Goal: Contribute content: Contribute content

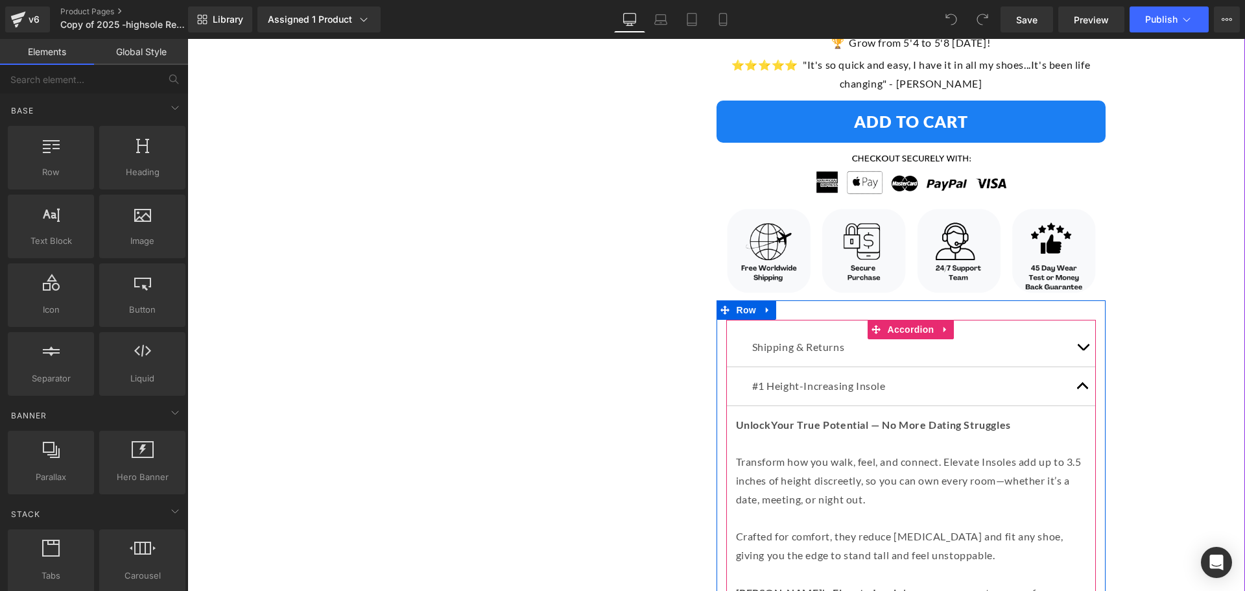
click at [1081, 328] on button "button" at bounding box center [1083, 347] width 26 height 38
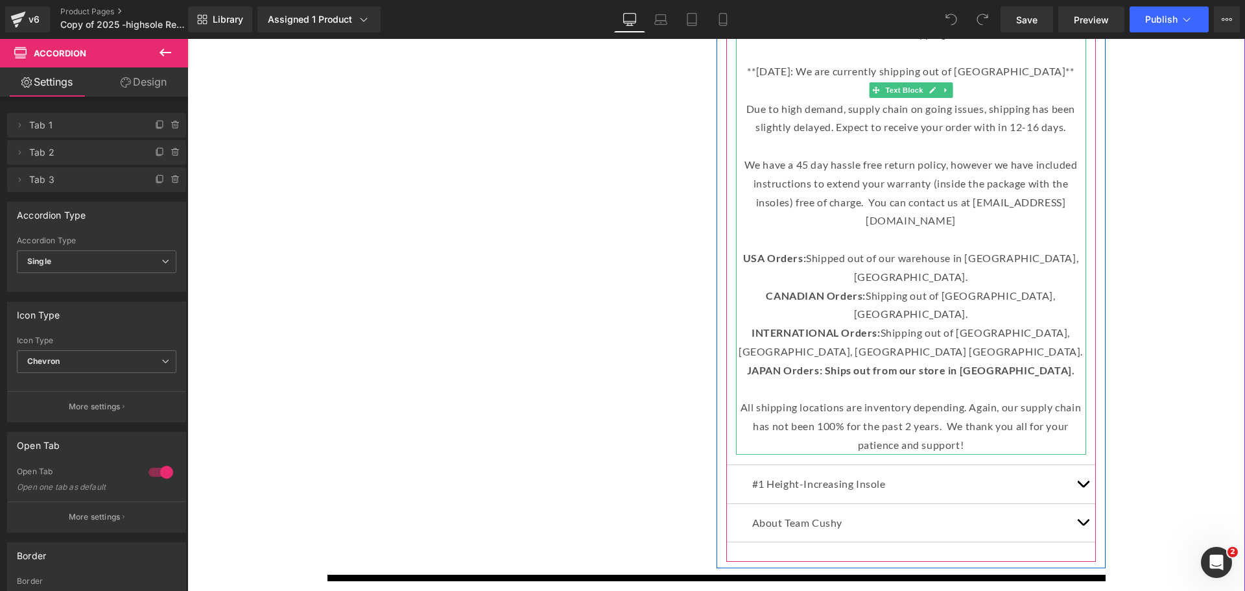
click at [878, 183] on p "We have a 45 day hassle free return policy, however we have included instructio…" at bounding box center [911, 193] width 350 height 75
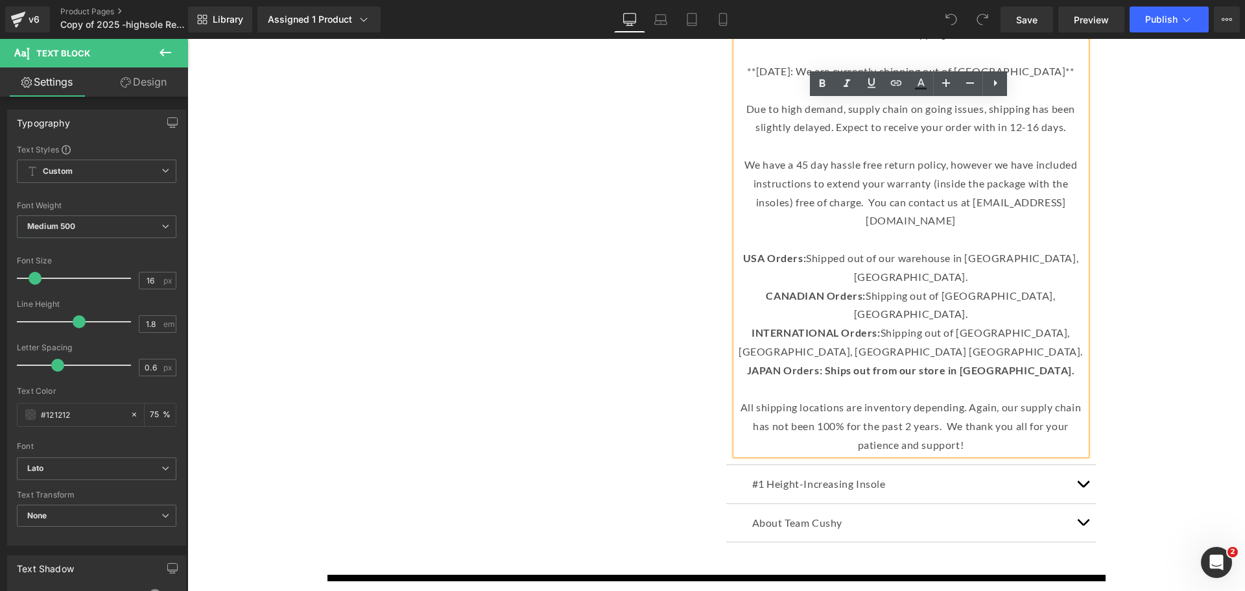
click at [880, 184] on p "We have a 45 day hassle free return policy, however we have included instructio…" at bounding box center [911, 193] width 350 height 75
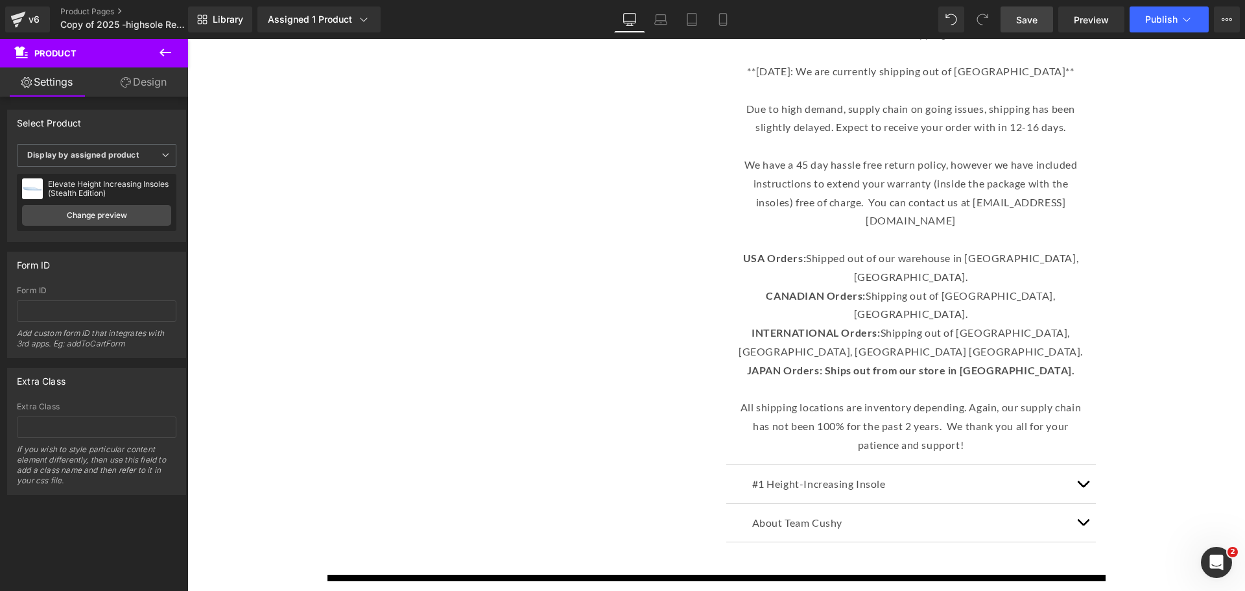
click at [1034, 14] on span "Save" at bounding box center [1026, 20] width 21 height 14
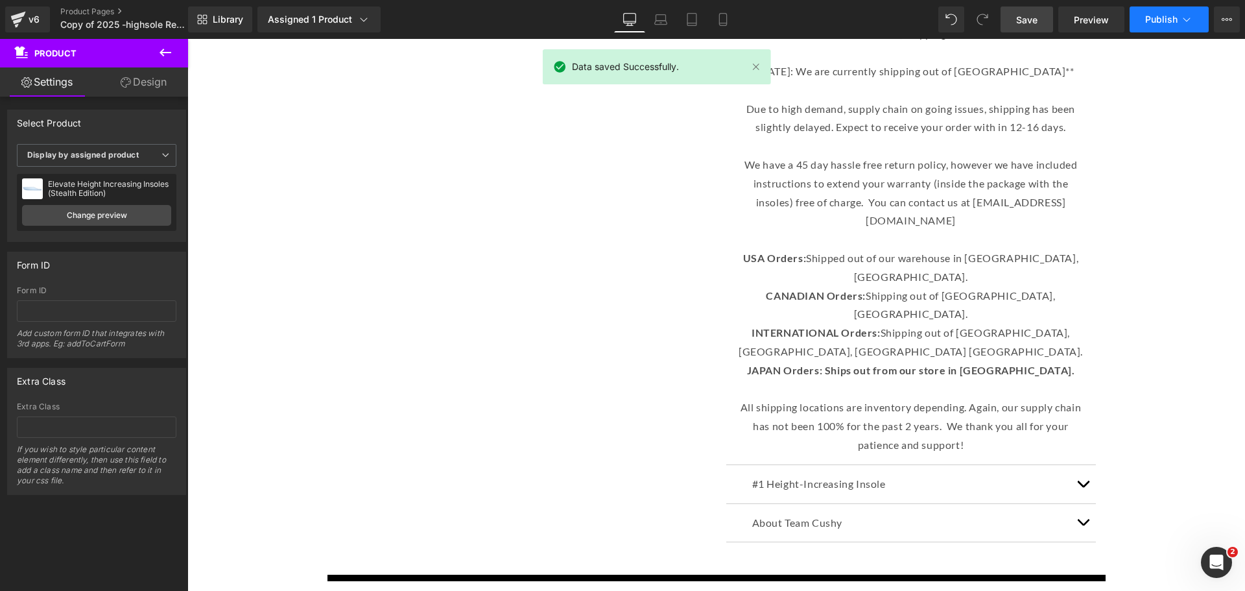
click at [1155, 23] on span "Publish" at bounding box center [1161, 19] width 32 height 10
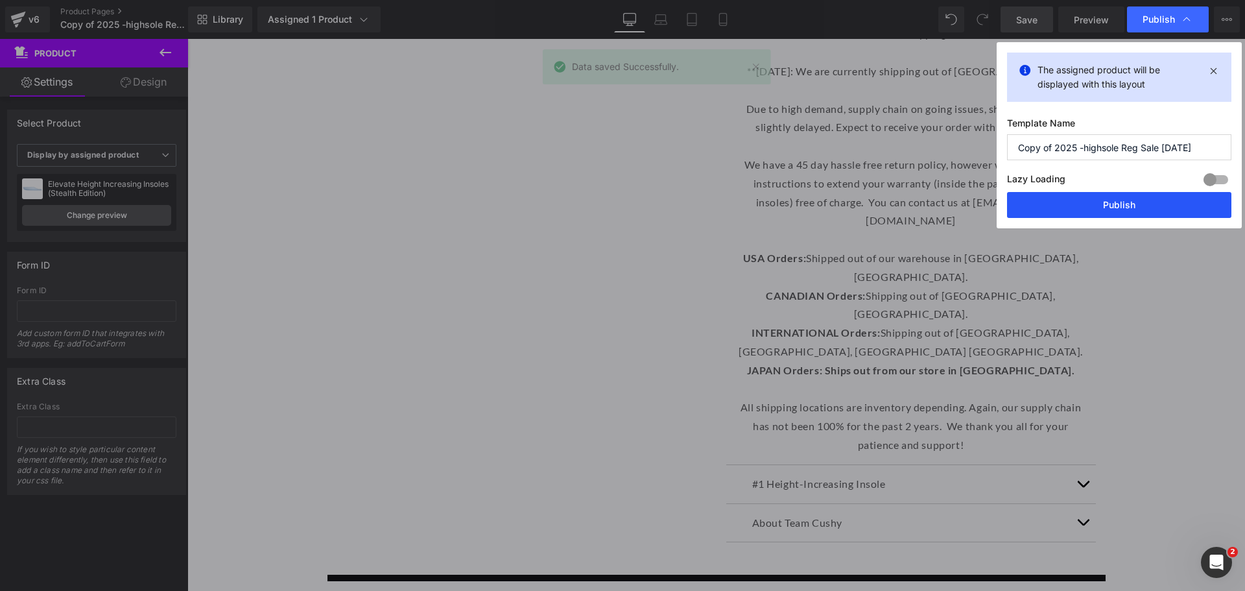
click at [1144, 205] on button "Publish" at bounding box center [1119, 205] width 224 height 26
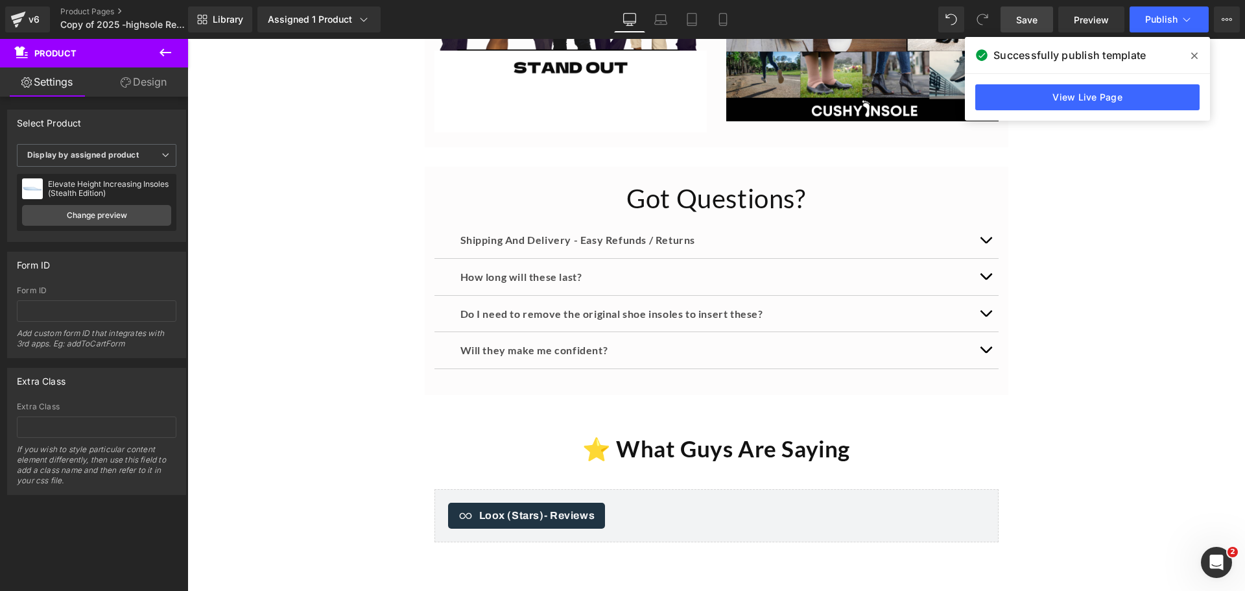
scroll to position [5834, 0]
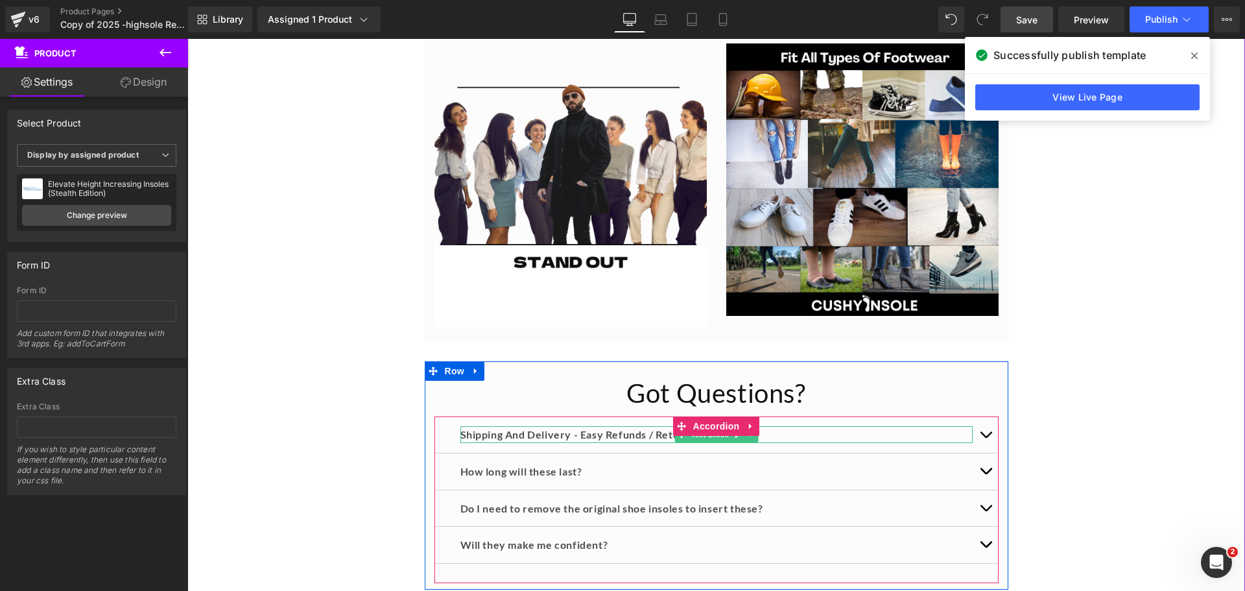
click at [611, 426] on p "Shipping And Delivery - Easy Refunds / Returns" at bounding box center [716, 434] width 512 height 17
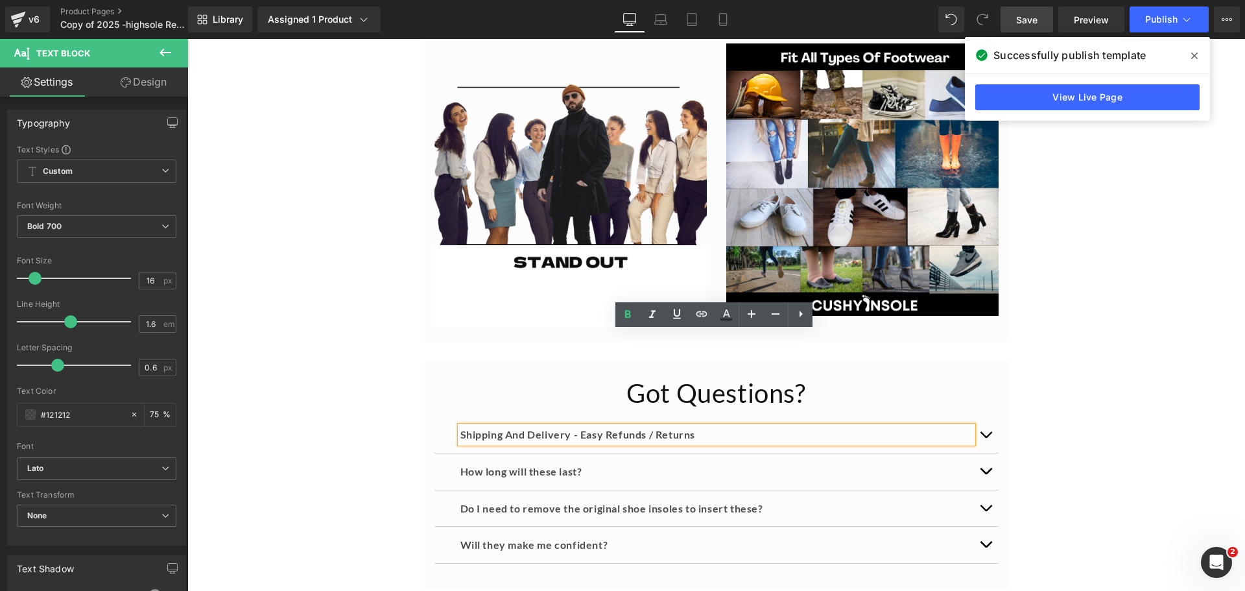
click at [980, 416] on button "button" at bounding box center [985, 434] width 26 height 36
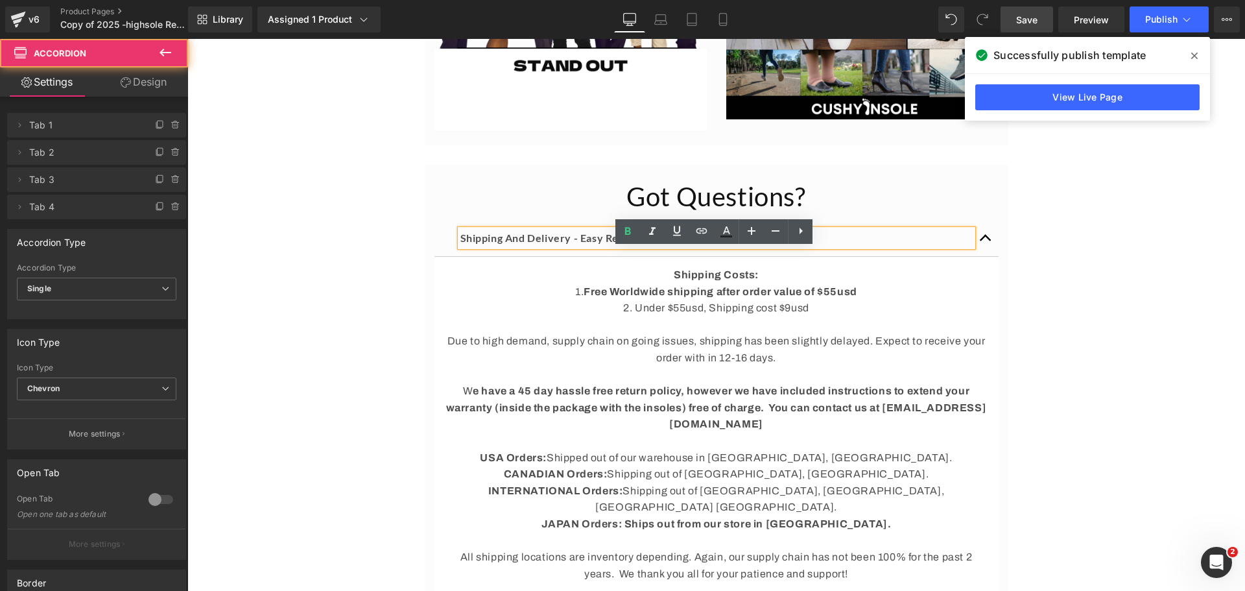
scroll to position [6223, 0]
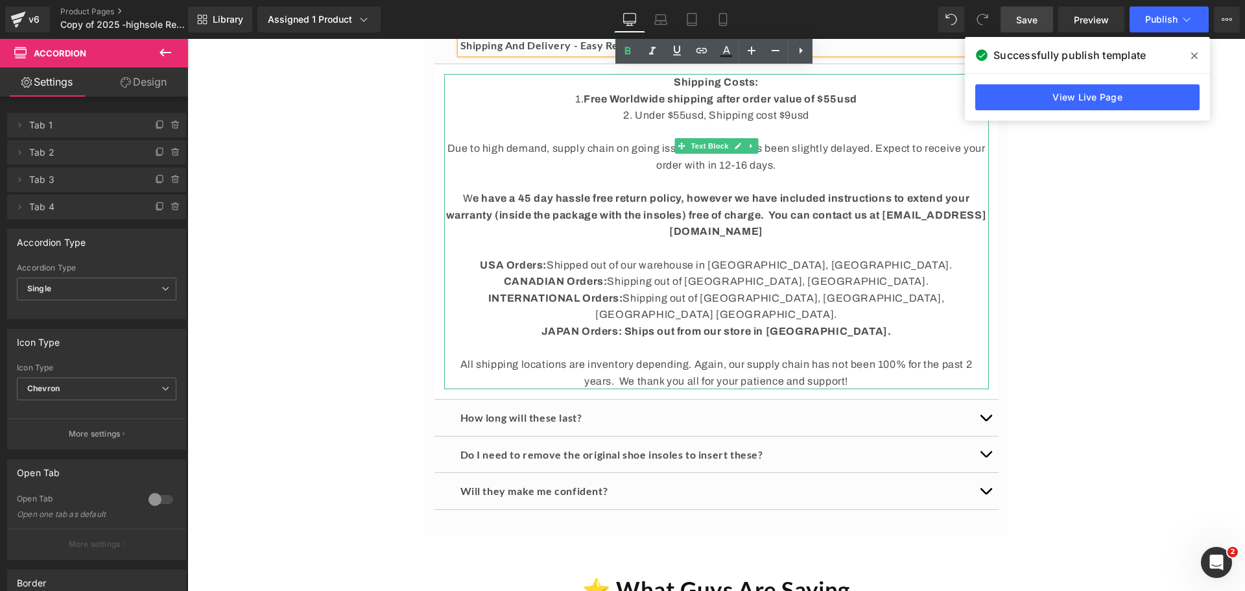
click at [716, 193] on strong "e have a 45 day hassle free return policy, however we have included instruction…" at bounding box center [716, 215] width 541 height 44
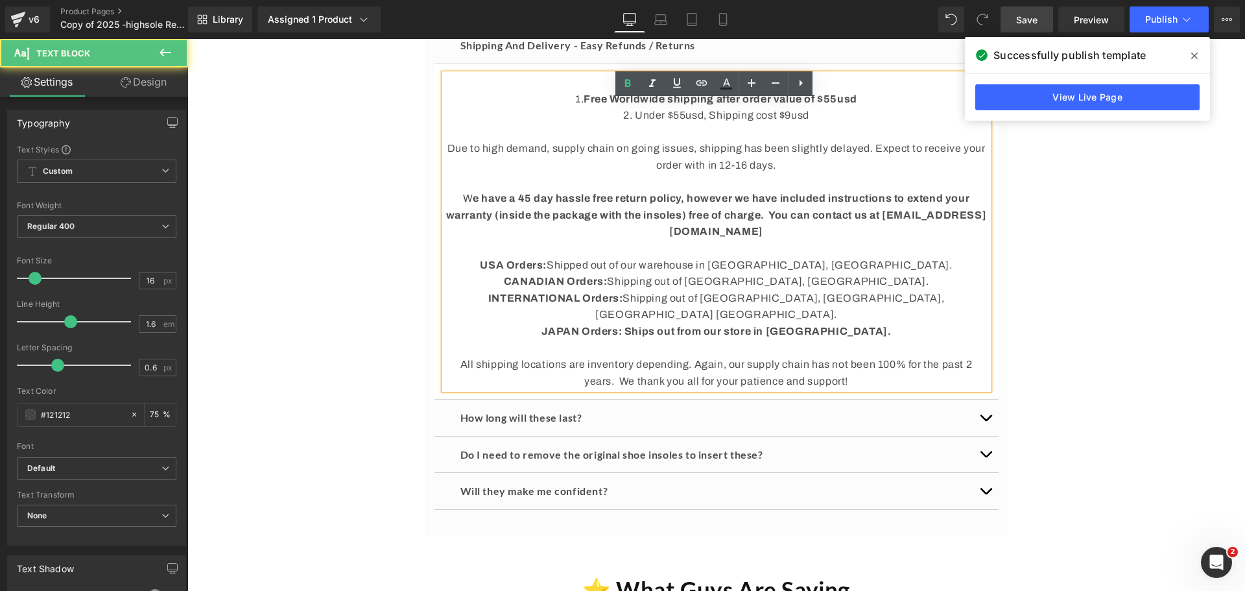
click at [688, 193] on strong "e have a 45 day hassle free return policy, however we have included instruction…" at bounding box center [716, 215] width 541 height 44
click at [680, 193] on strong "e have a 45 day hassle free return policy, however we have included instruction…" at bounding box center [716, 215] width 541 height 44
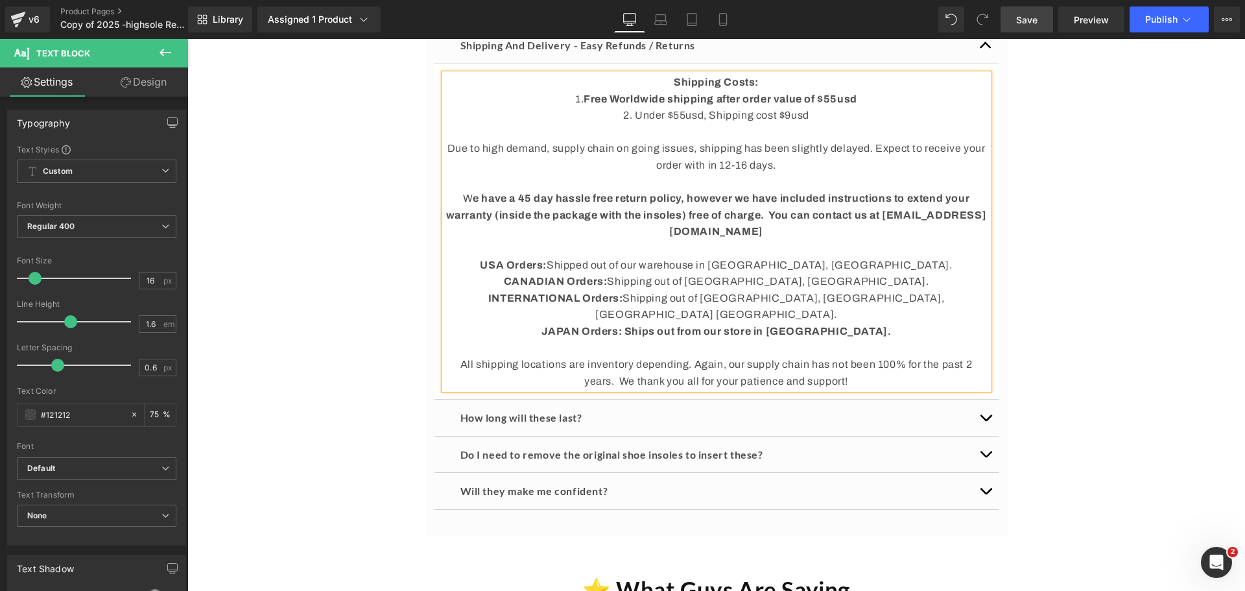
click at [1033, 22] on span "Save" at bounding box center [1026, 20] width 21 height 14
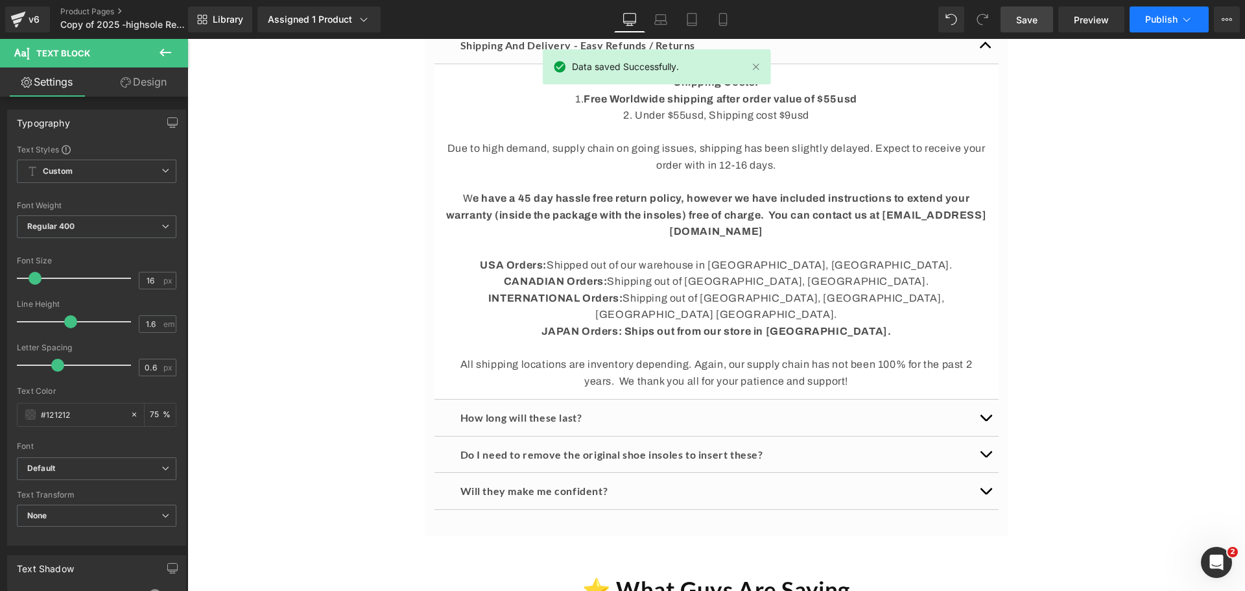
click at [1180, 19] on icon at bounding box center [1186, 19] width 13 height 13
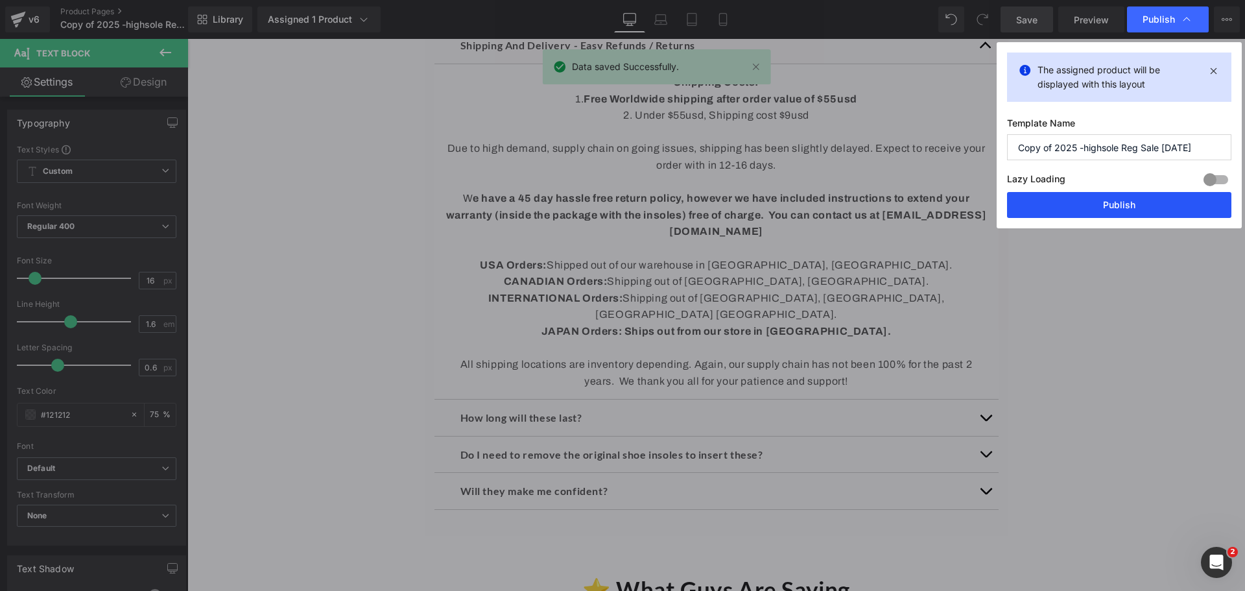
click at [1135, 202] on button "Publish" at bounding box center [1119, 205] width 224 height 26
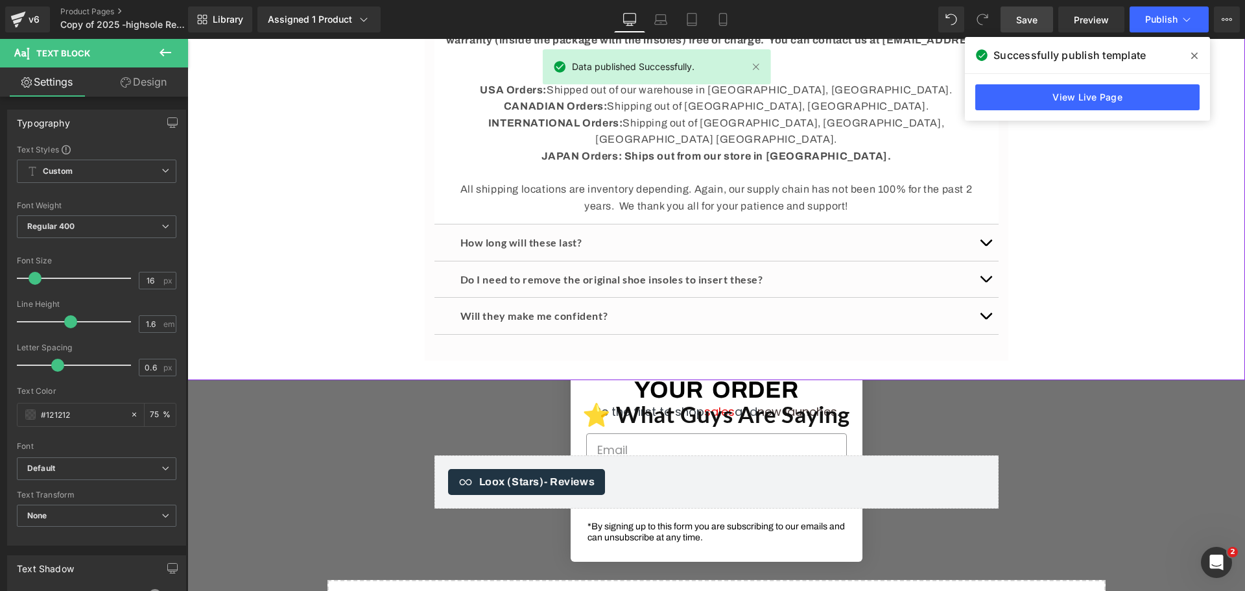
scroll to position [6418, 0]
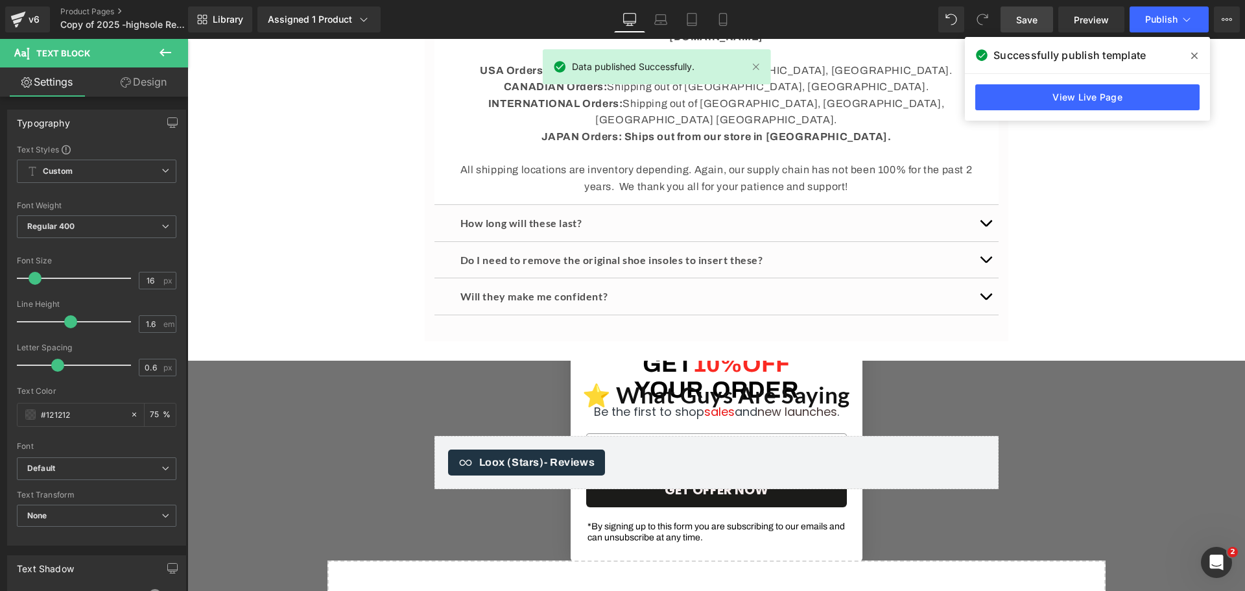
click at [1193, 57] on icon at bounding box center [1194, 56] width 6 height 6
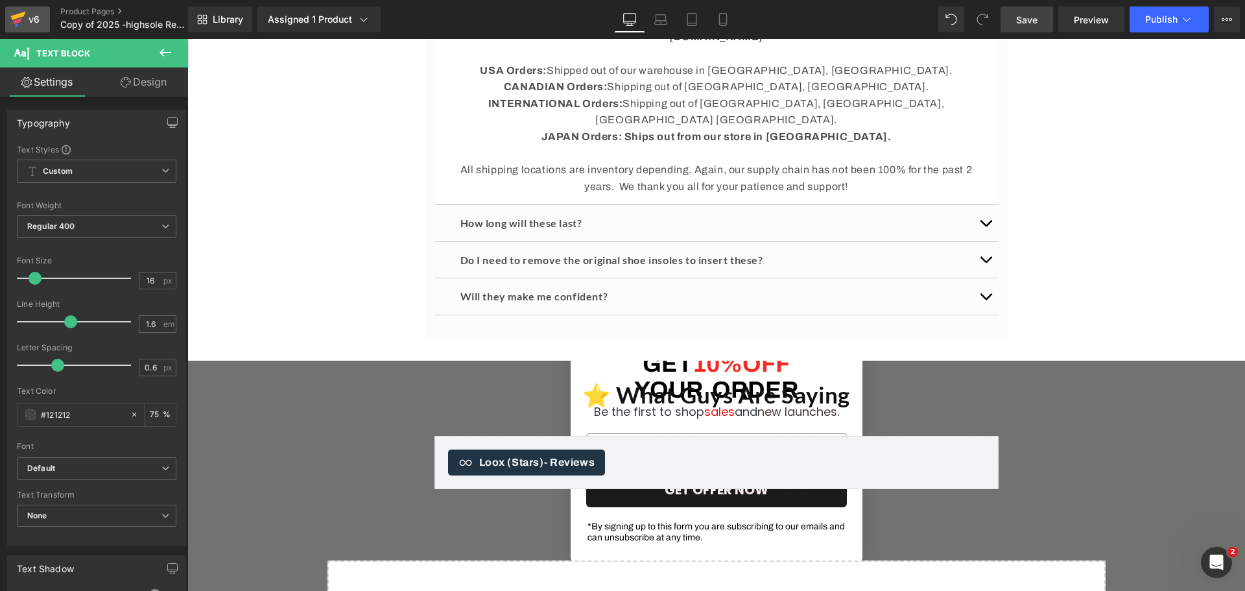
click at [12, 13] on icon at bounding box center [18, 19] width 16 height 32
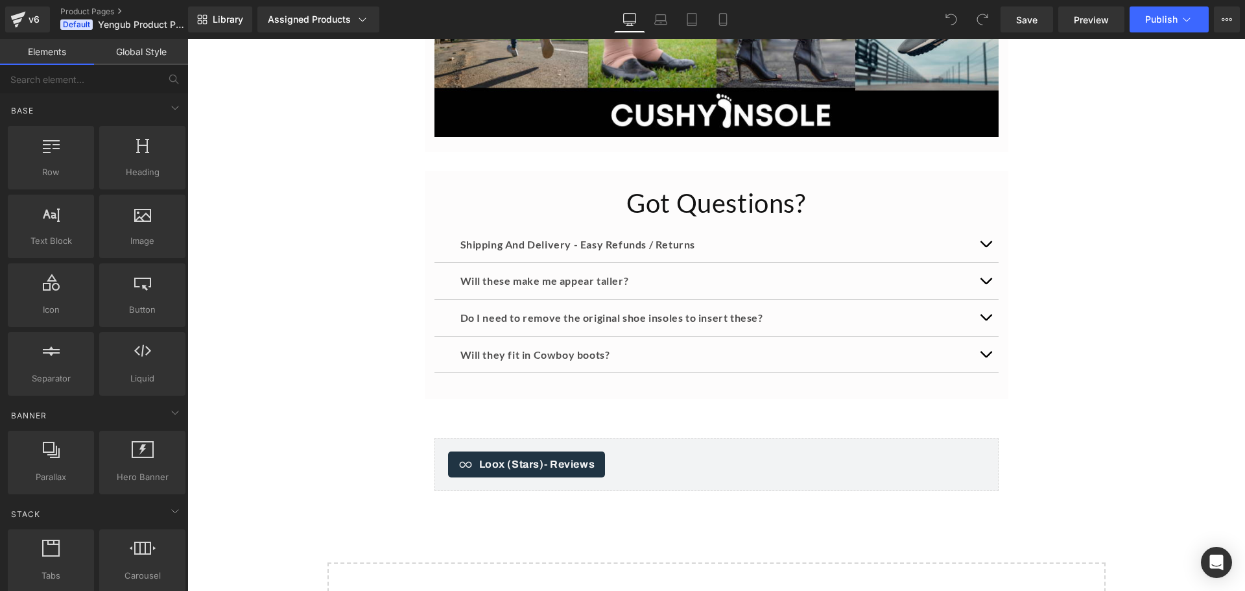
scroll to position [3501, 0]
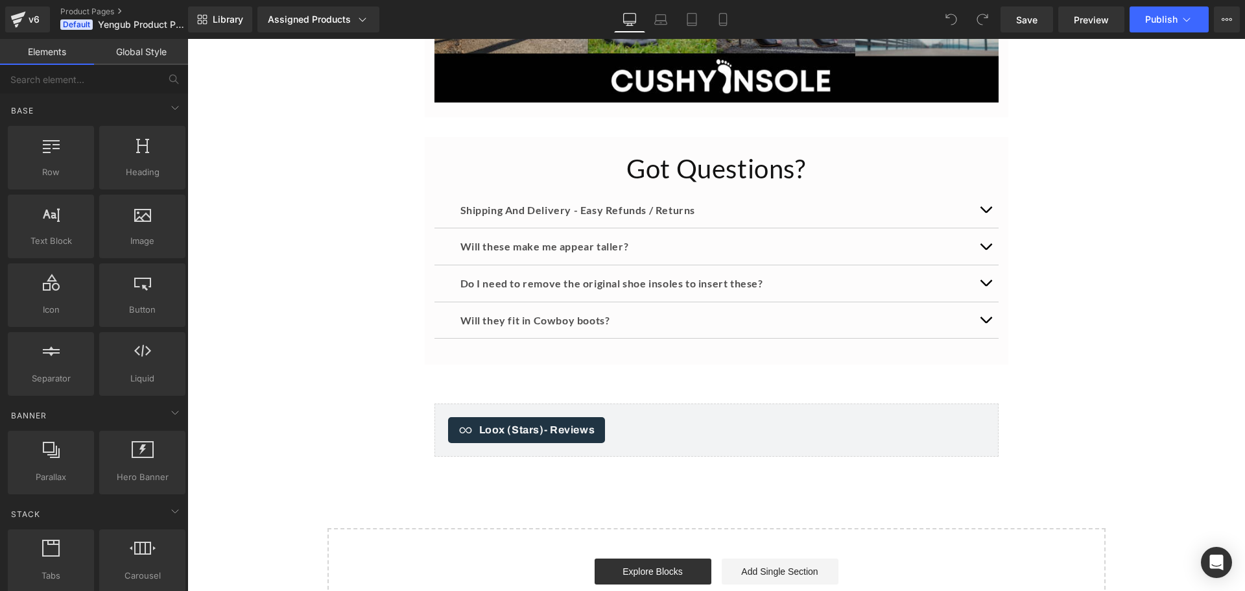
click at [187, 39] on div at bounding box center [187, 39] width 0 height 0
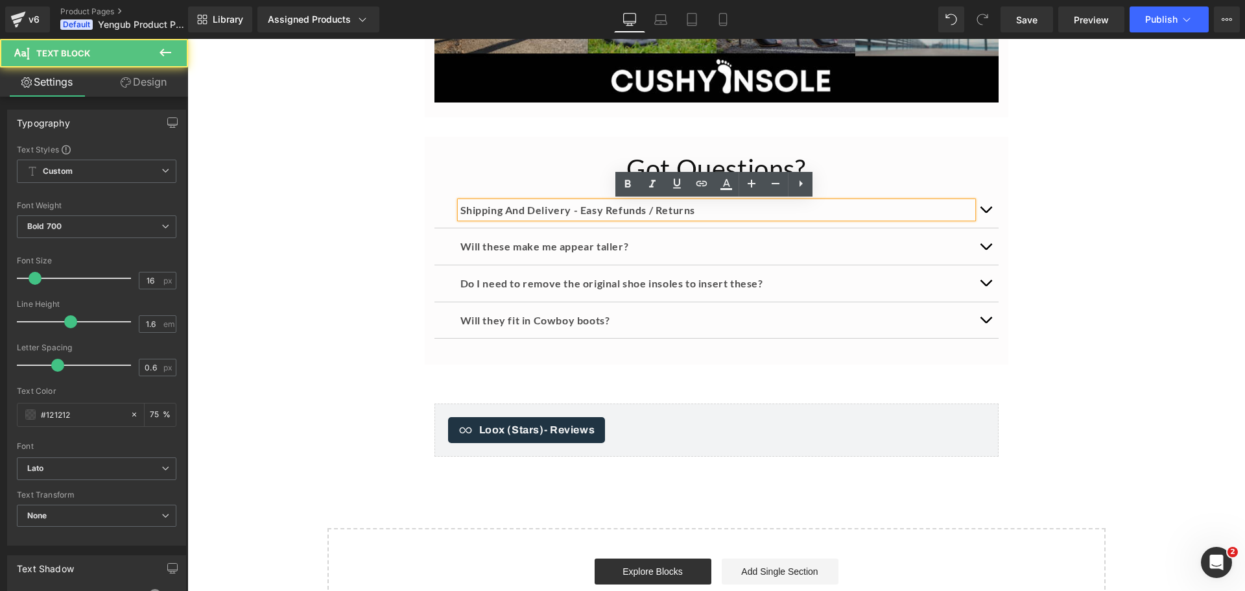
scroll to position [0, 0]
click at [982, 201] on button "button" at bounding box center [985, 210] width 26 height 36
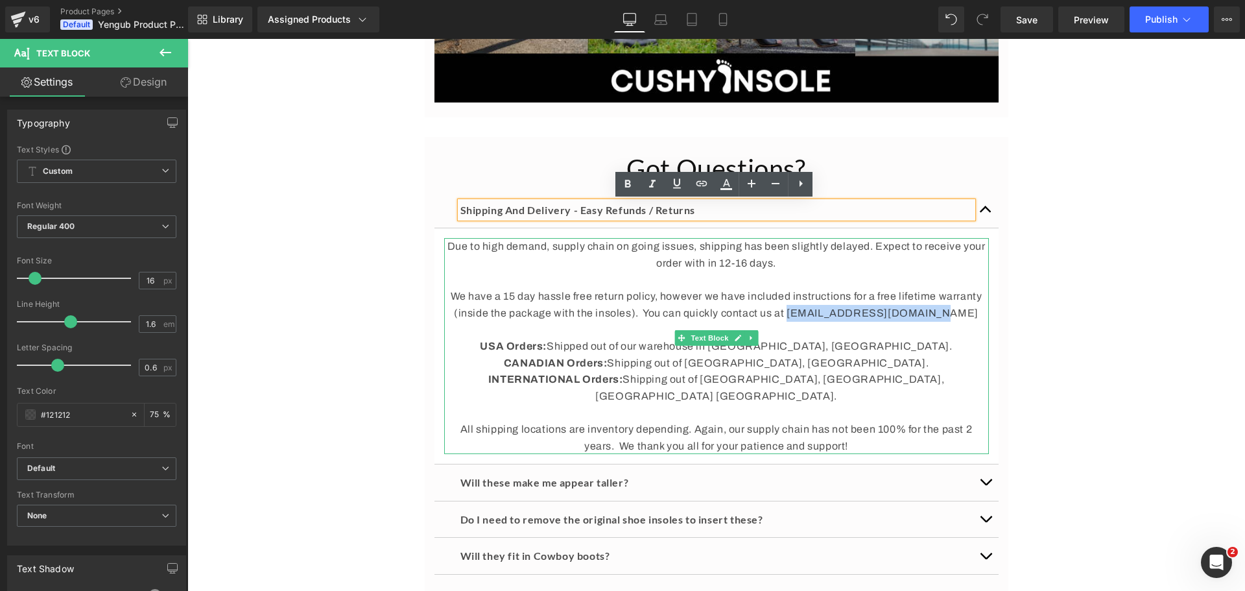
drag, startPoint x: 950, startPoint y: 311, endPoint x: 817, endPoint y: 305, distance: 133.0
click at [817, 305] on p "We have a 15 day hassle free return policy, however we have included instructio…" at bounding box center [716, 304] width 545 height 33
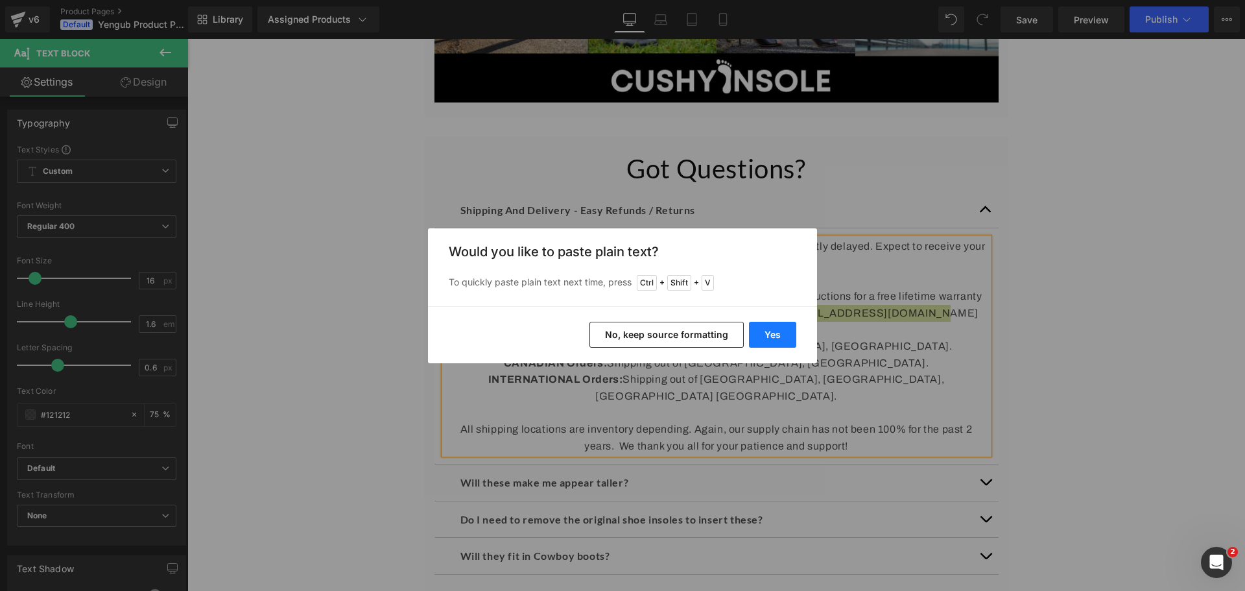
click at [769, 336] on button "Yes" at bounding box center [772, 335] width 47 height 26
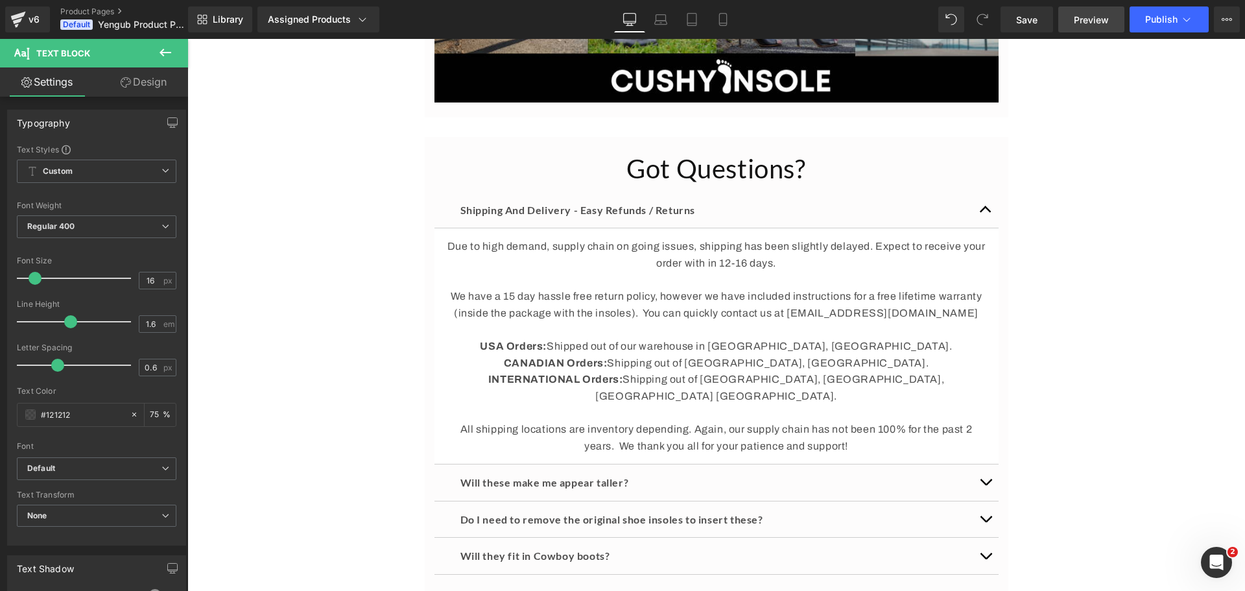
drag, startPoint x: 1033, startPoint y: 19, endPoint x: 1072, endPoint y: 29, distance: 40.1
click at [1033, 19] on span "Save" at bounding box center [1026, 20] width 21 height 14
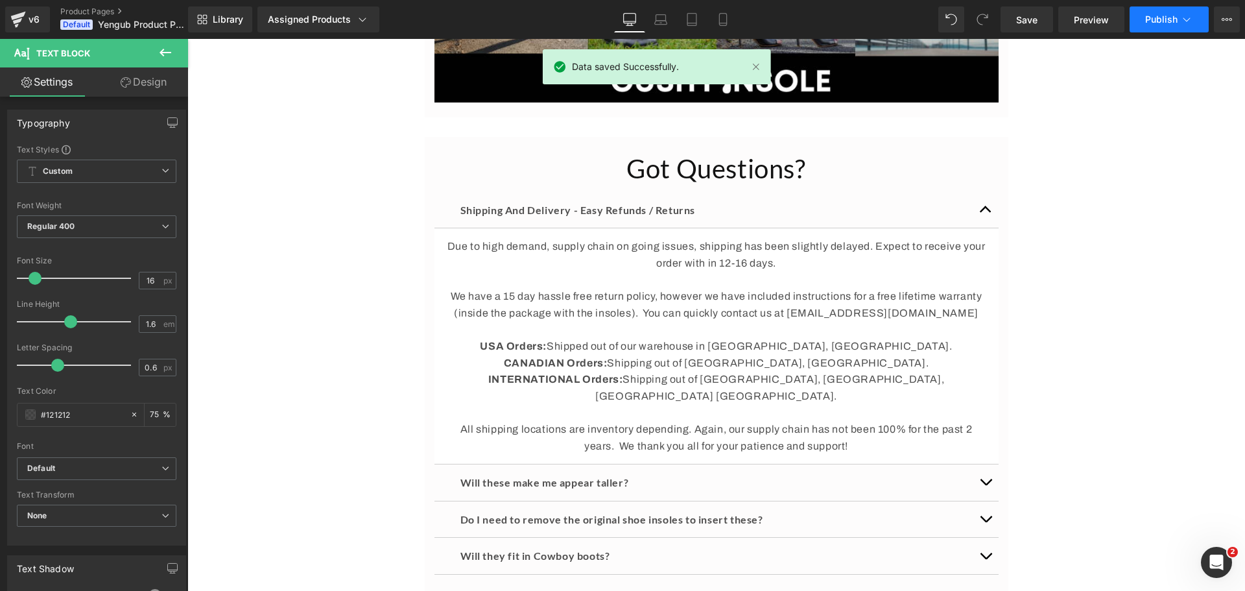
click at [1179, 21] on button "Publish" at bounding box center [1168, 19] width 79 height 26
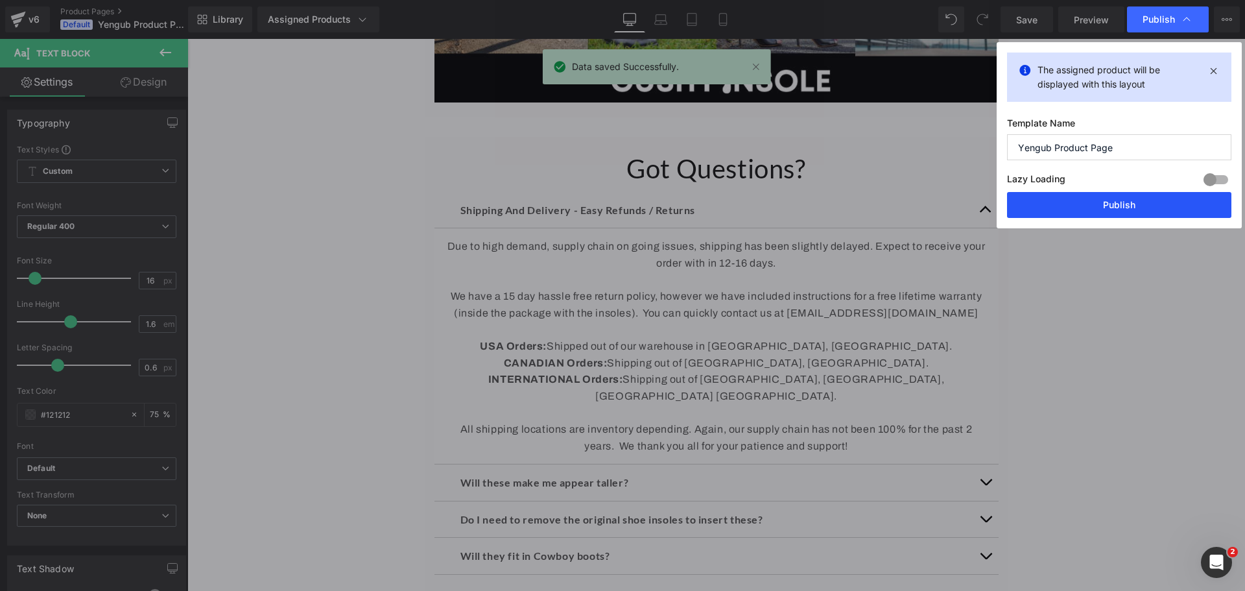
click at [1129, 213] on button "Publish" at bounding box center [1119, 205] width 224 height 26
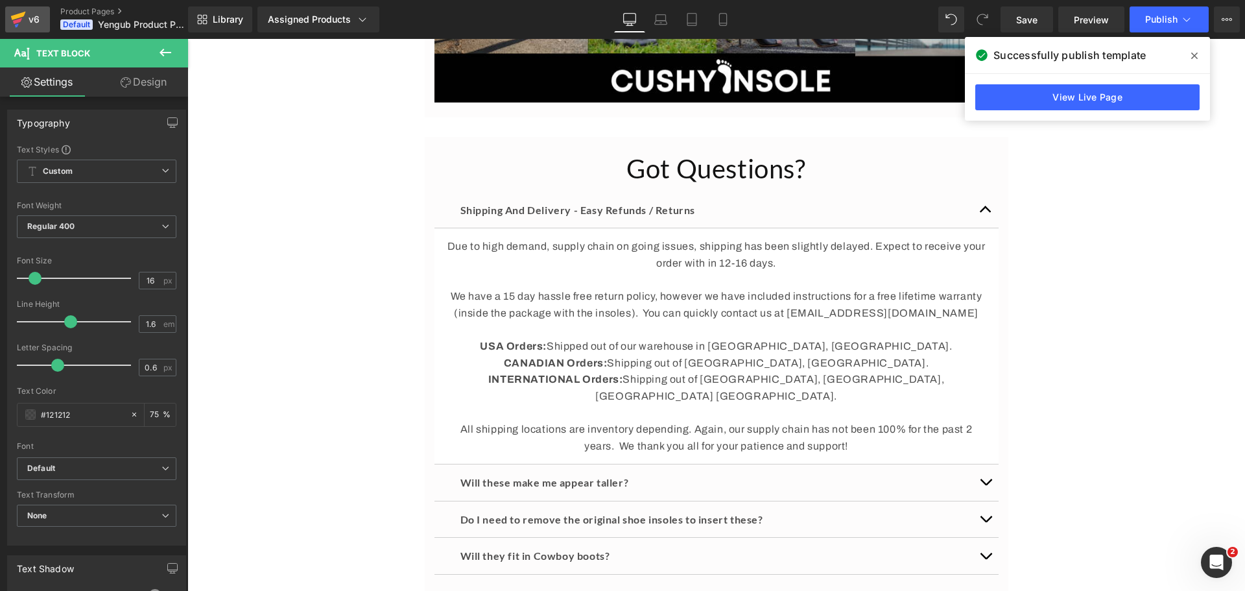
click at [17, 12] on icon at bounding box center [18, 19] width 16 height 32
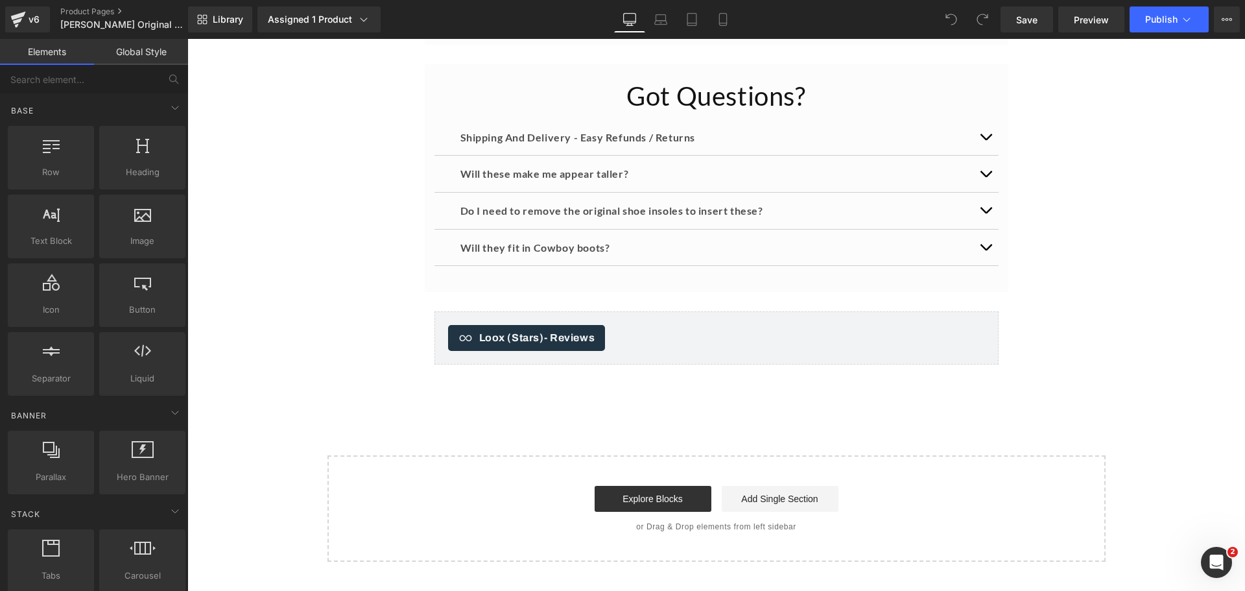
scroll to position [3695, 0]
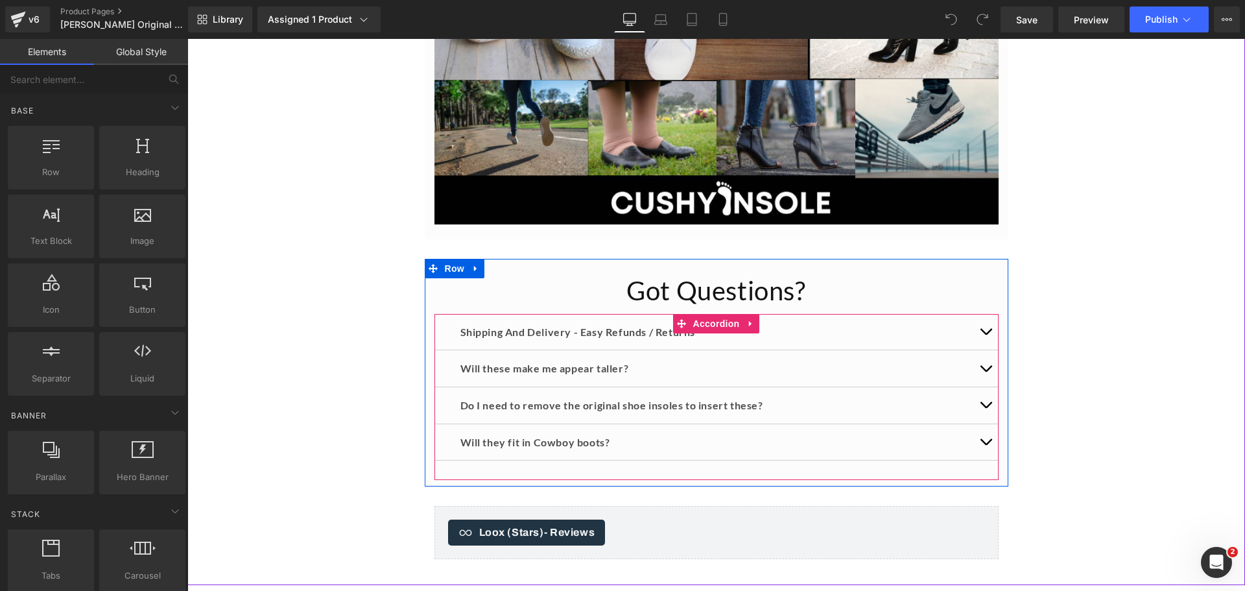
click at [985, 335] on span "button" at bounding box center [985, 335] width 0 height 0
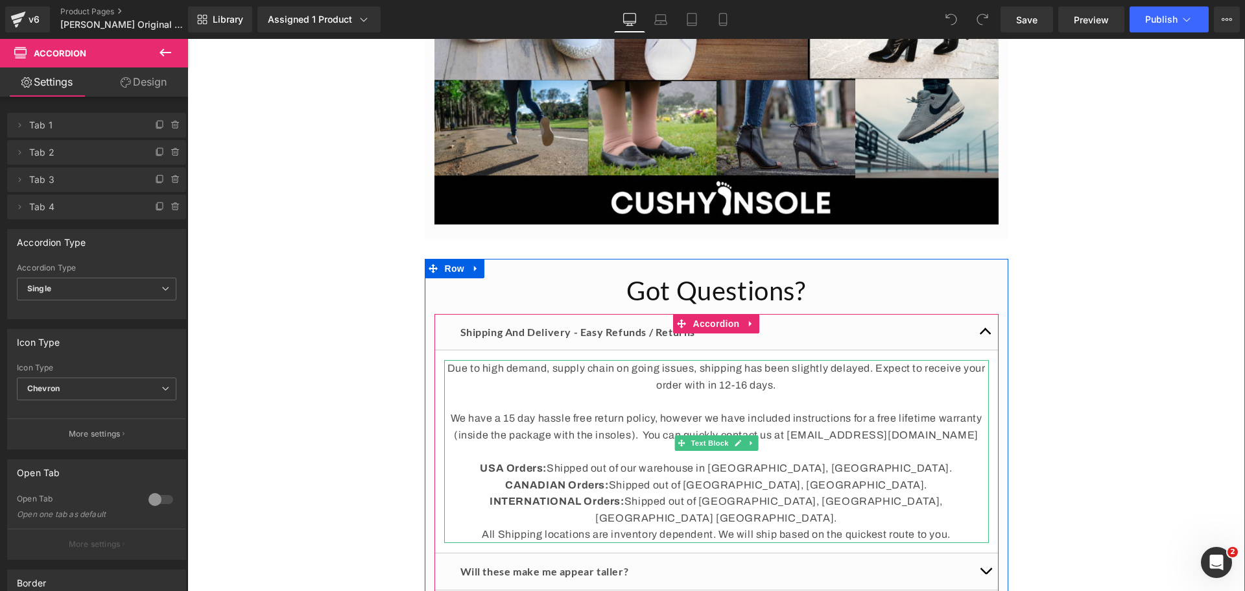
click at [878, 439] on p "We have a 15 day hassle free return policy, however we have included instructio…" at bounding box center [716, 426] width 545 height 33
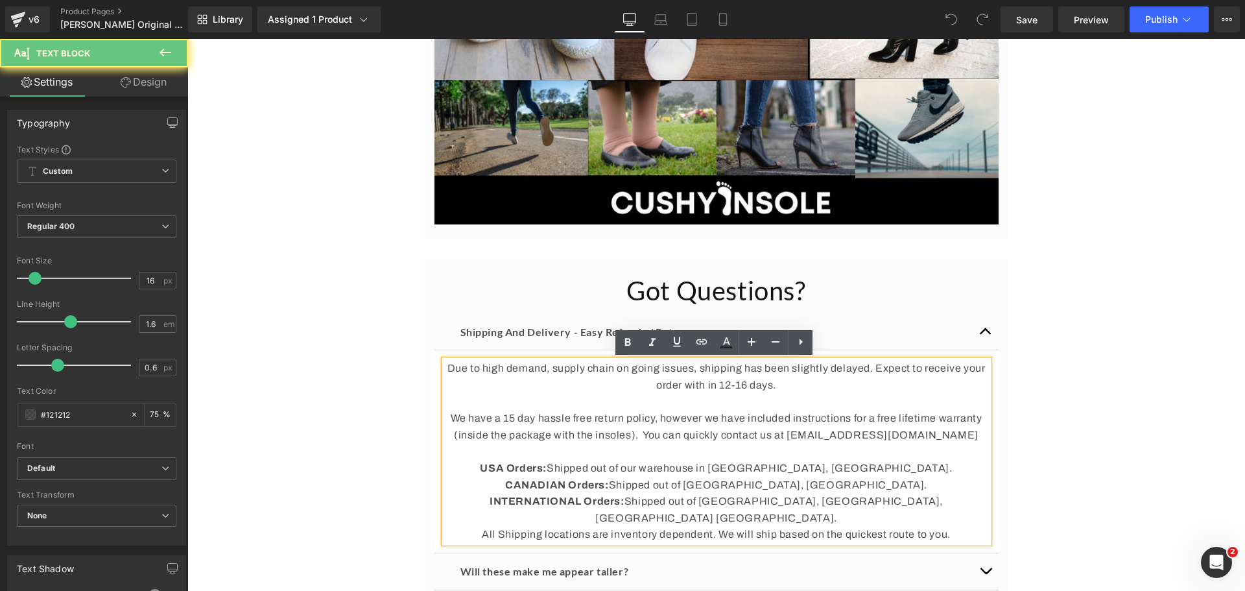
click at [893, 438] on p "We have a 15 day hassle free return policy, however we have included instructio…" at bounding box center [716, 426] width 545 height 33
click at [951, 435] on p "We have a 15 day hassle free return policy, however we have included instructio…" at bounding box center [716, 426] width 545 height 33
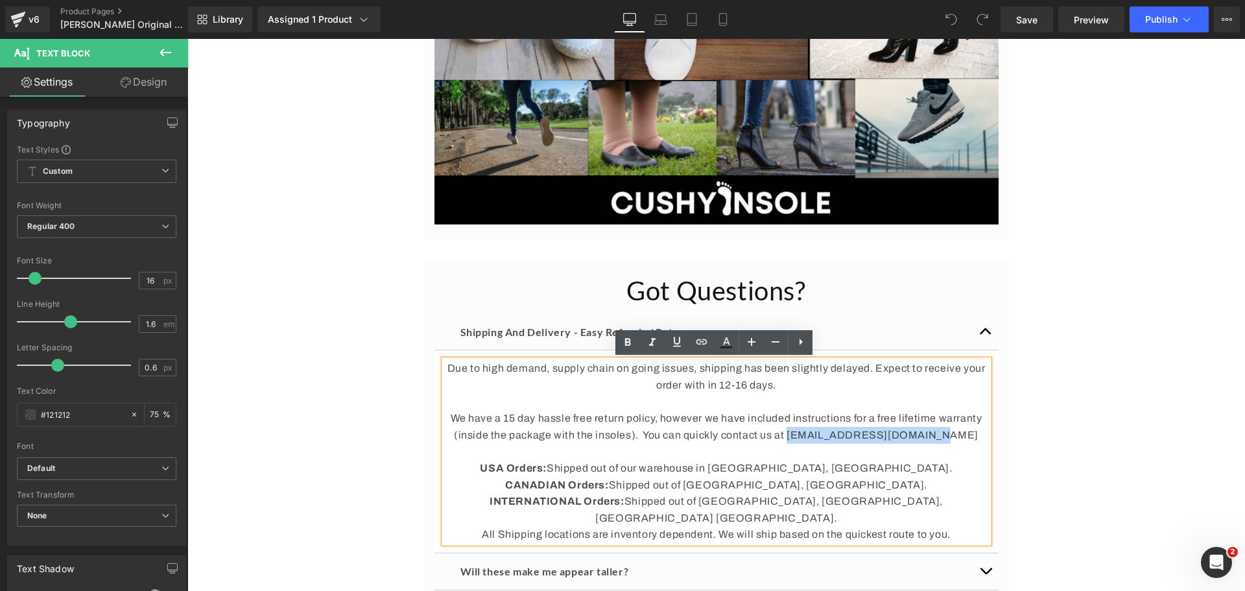
drag, startPoint x: 953, startPoint y: 434, endPoint x: 818, endPoint y: 438, distance: 134.9
click at [818, 438] on p "We have a 15 day hassle free return policy, however we have included instructio…" at bounding box center [716, 426] width 545 height 33
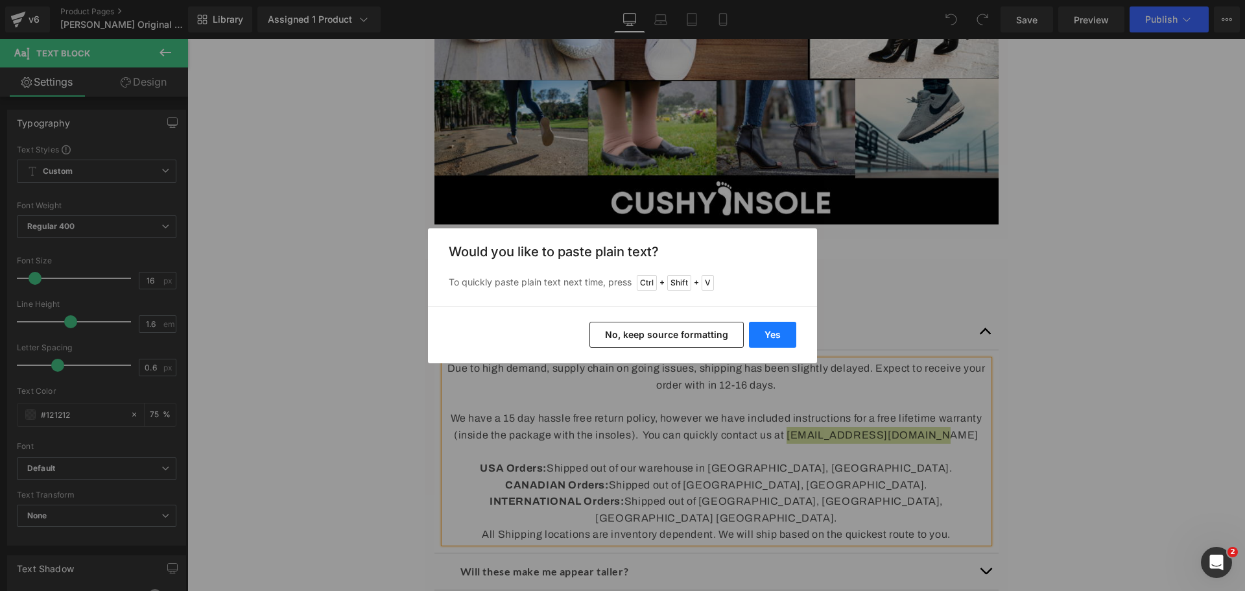
click at [764, 338] on button "Yes" at bounding box center [772, 335] width 47 height 26
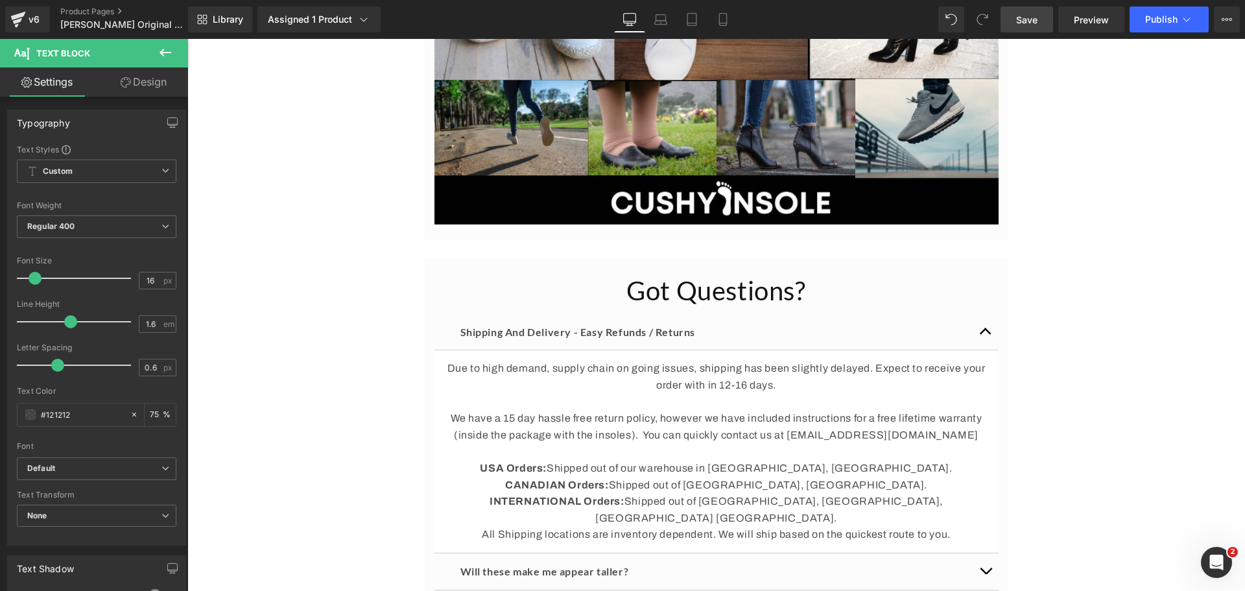
click at [1027, 14] on span "Save" at bounding box center [1026, 20] width 21 height 14
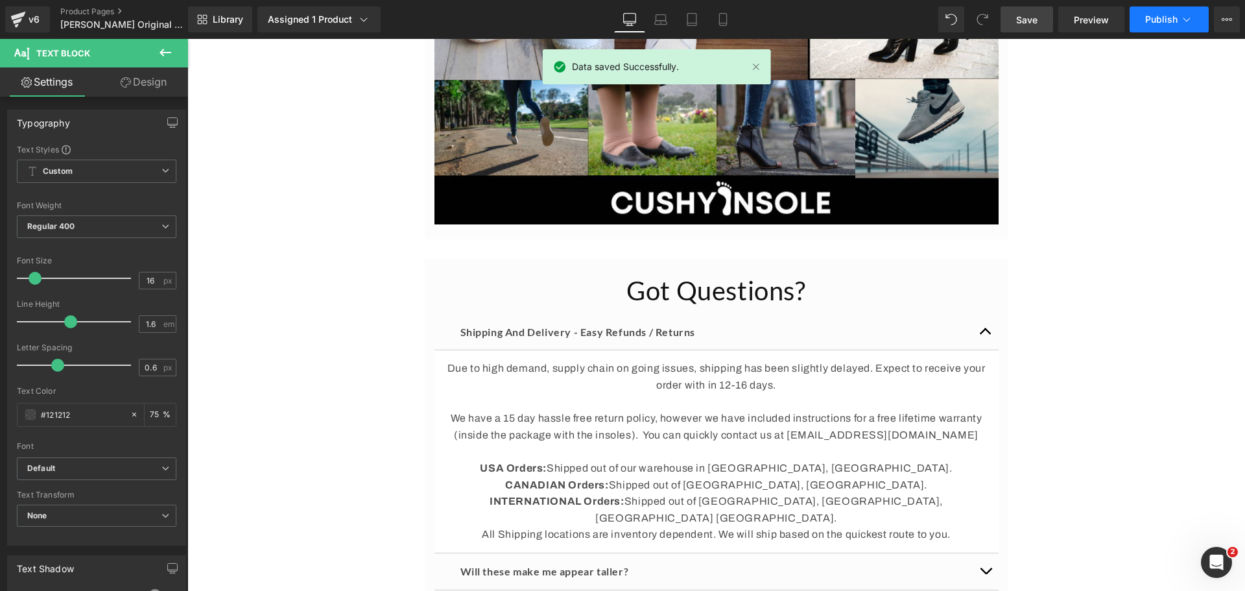
click at [1169, 18] on span "Publish" at bounding box center [1161, 19] width 32 height 10
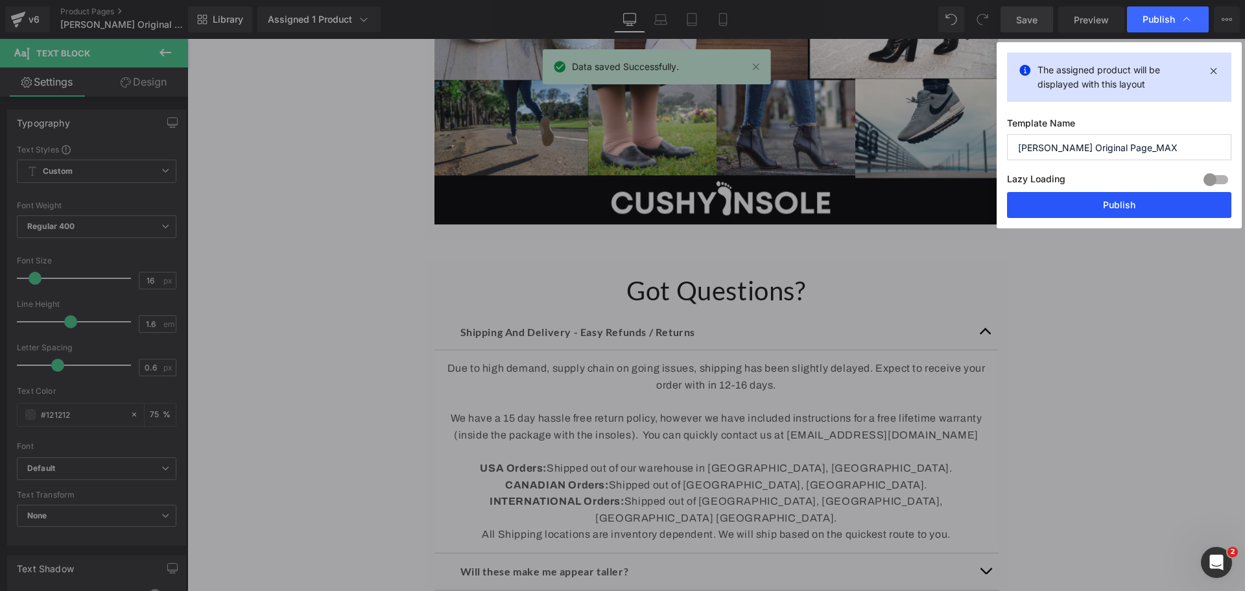
click at [1133, 202] on button "Publish" at bounding box center [1119, 205] width 224 height 26
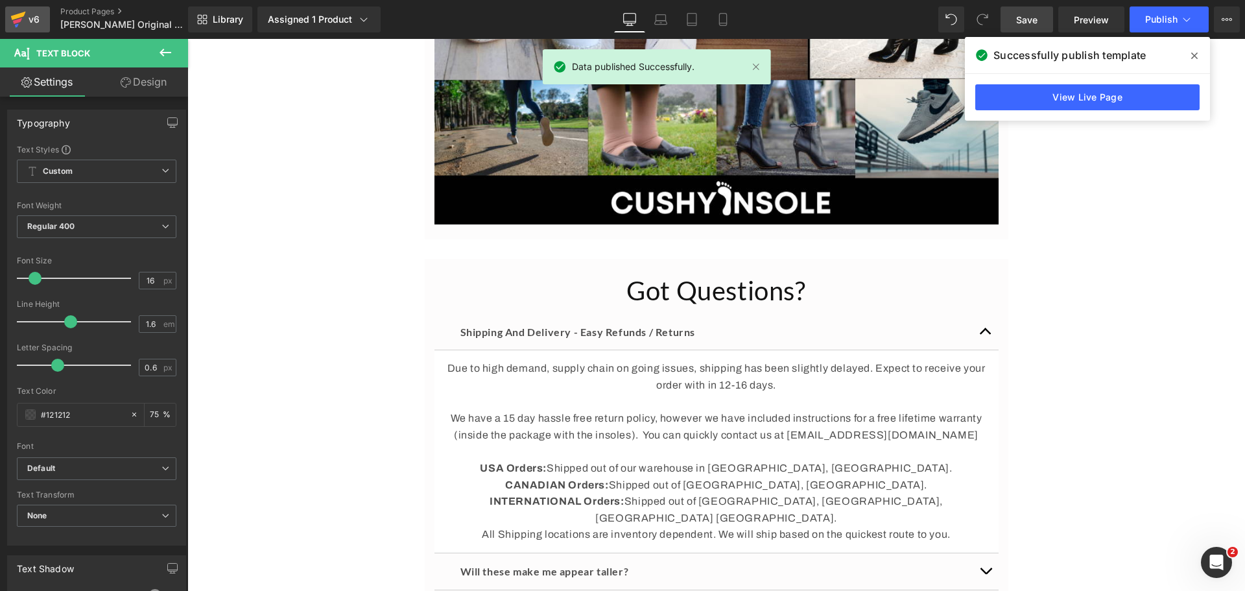
click at [22, 20] on icon at bounding box center [18, 19] width 16 height 32
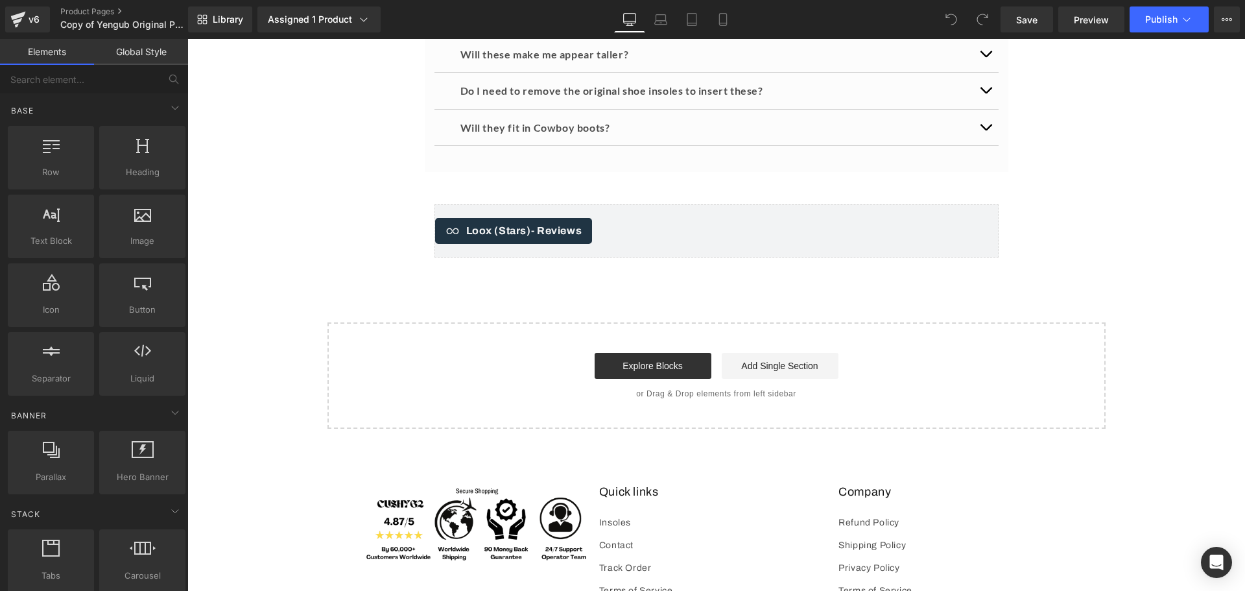
scroll to position [3930, 0]
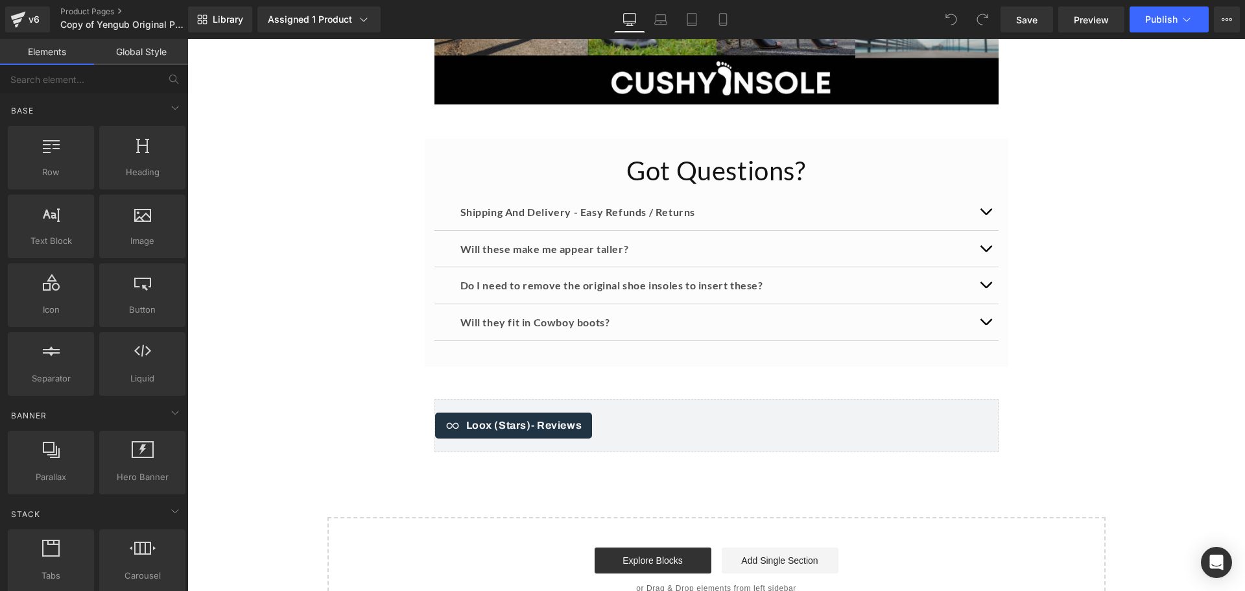
click at [980, 209] on button "button" at bounding box center [985, 212] width 26 height 36
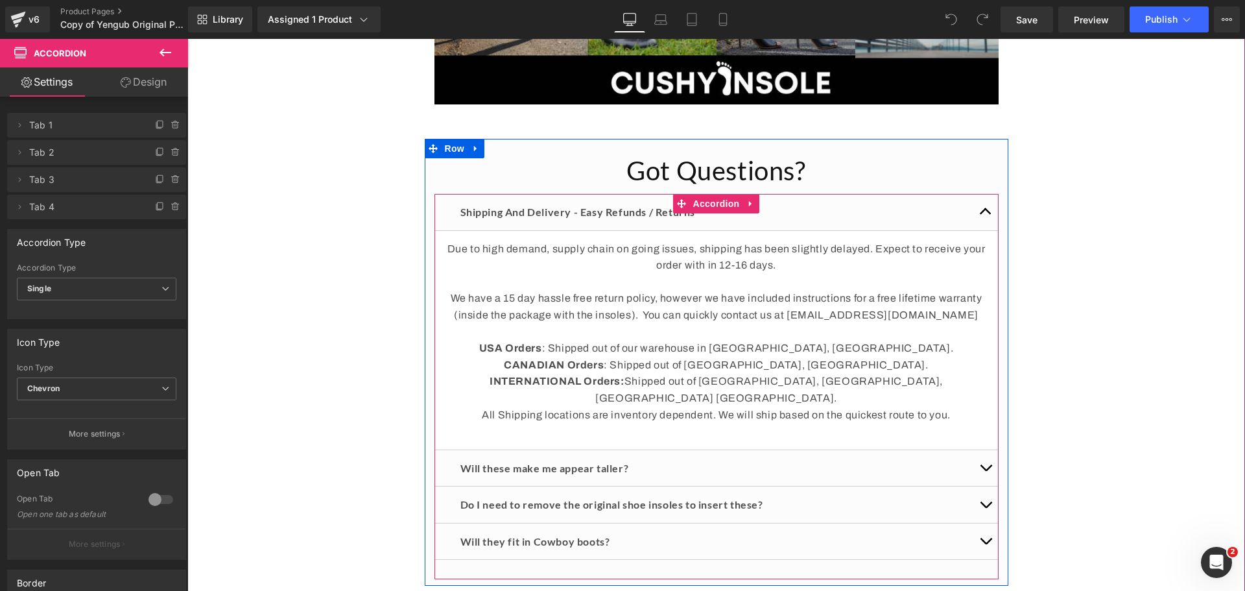
scroll to position [0, 0]
click at [853, 309] on p "We have a 15 day hassle free return policy, however we have included instructio…" at bounding box center [716, 306] width 545 height 33
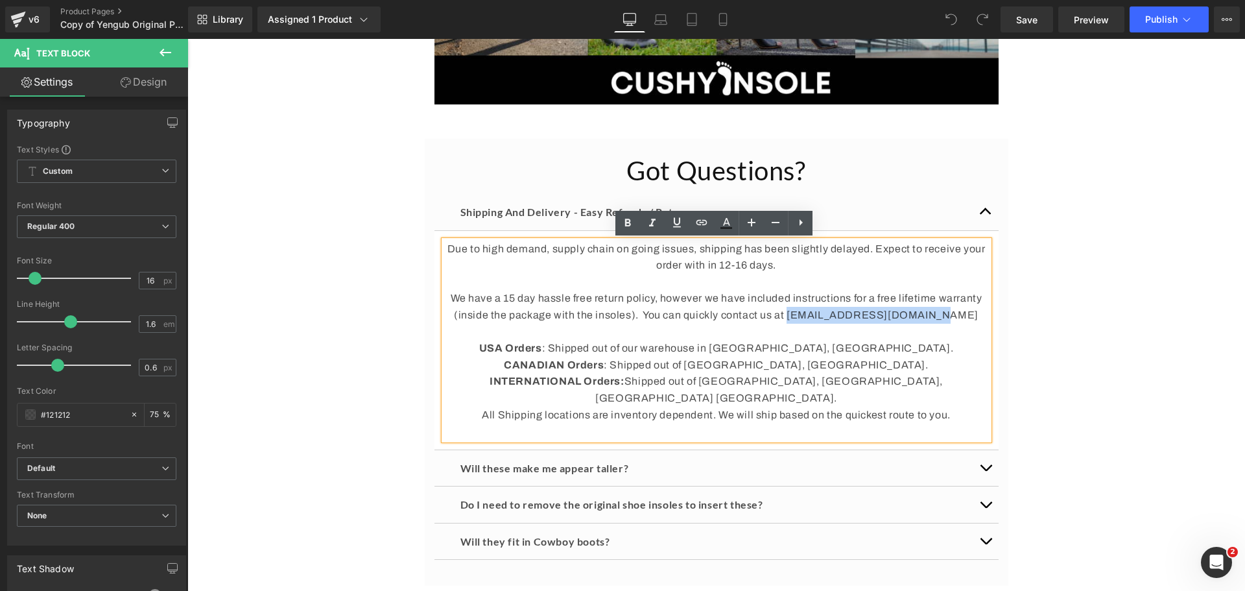
drag, startPoint x: 952, startPoint y: 314, endPoint x: 819, endPoint y: 312, distance: 133.6
click at [819, 312] on p "We have a 15 day hassle free return policy, however we have included instructio…" at bounding box center [716, 306] width 545 height 33
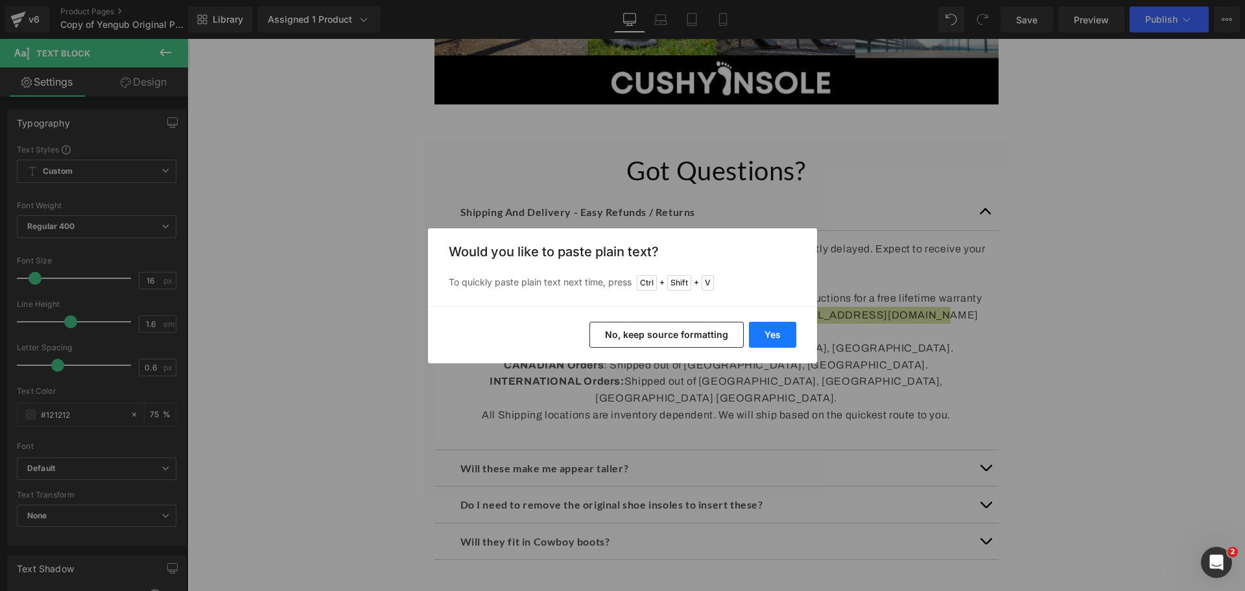
click at [781, 331] on button "Yes" at bounding box center [772, 335] width 47 height 26
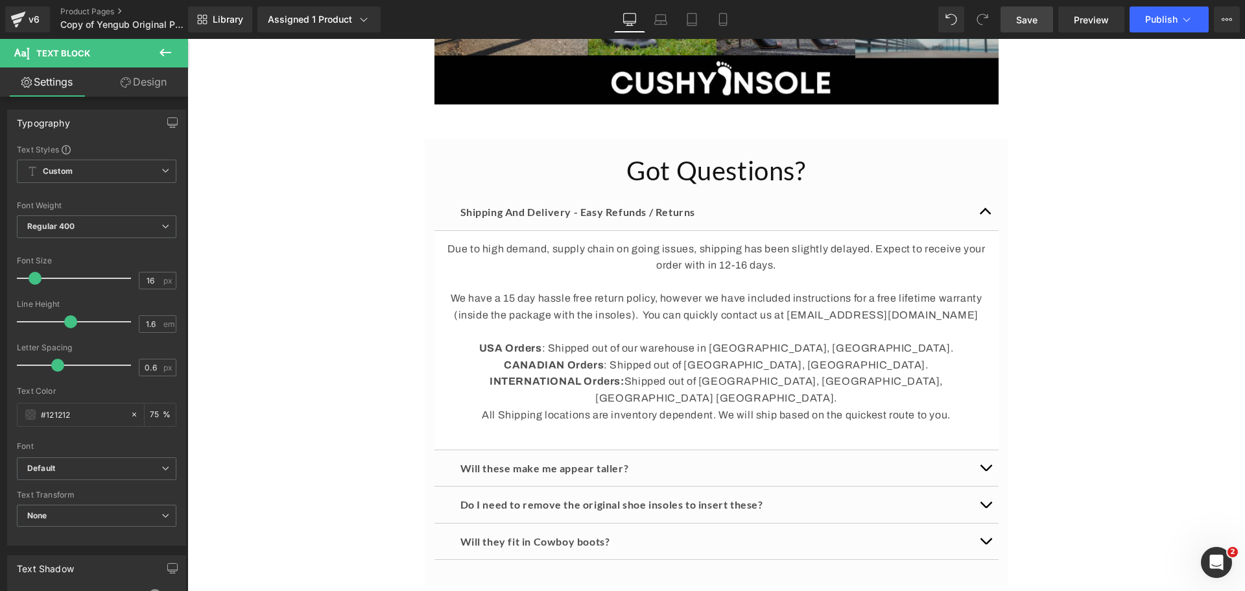
click at [1016, 18] on link "Save" at bounding box center [1026, 19] width 53 height 26
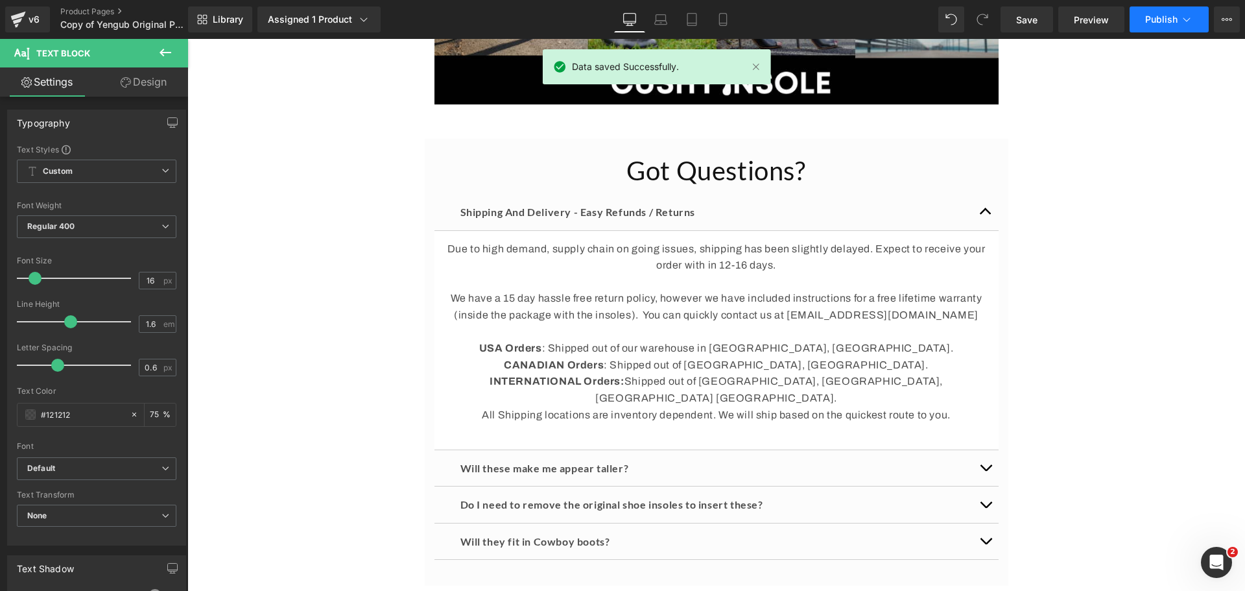
click at [1171, 19] on span "Publish" at bounding box center [1161, 19] width 32 height 10
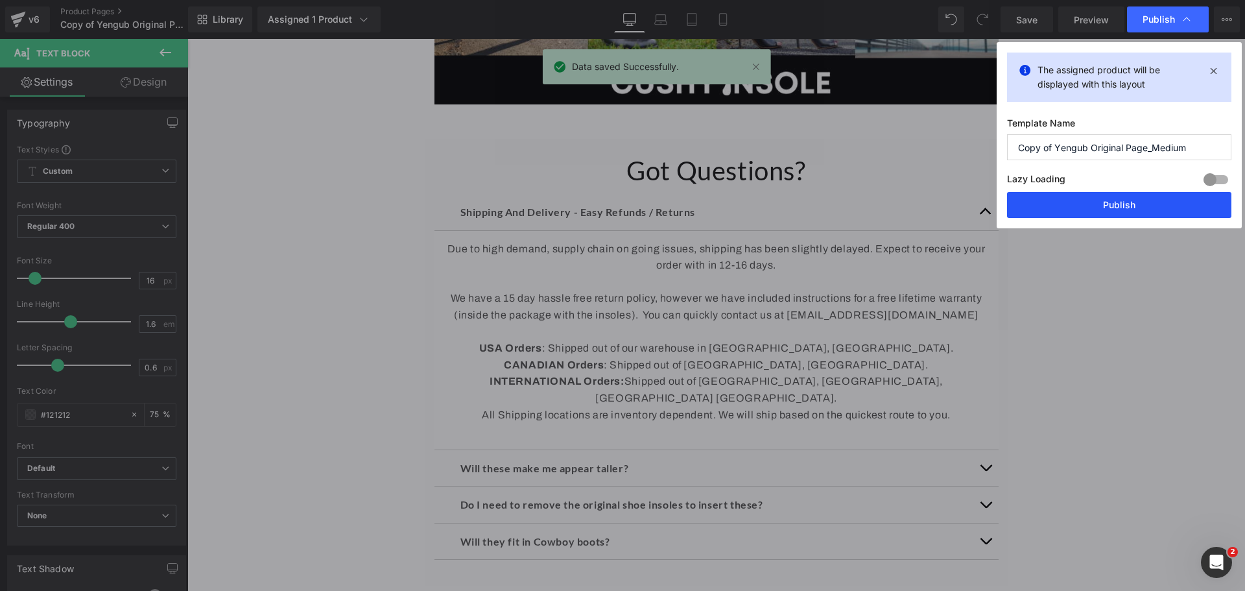
click at [1140, 210] on button "Publish" at bounding box center [1119, 205] width 224 height 26
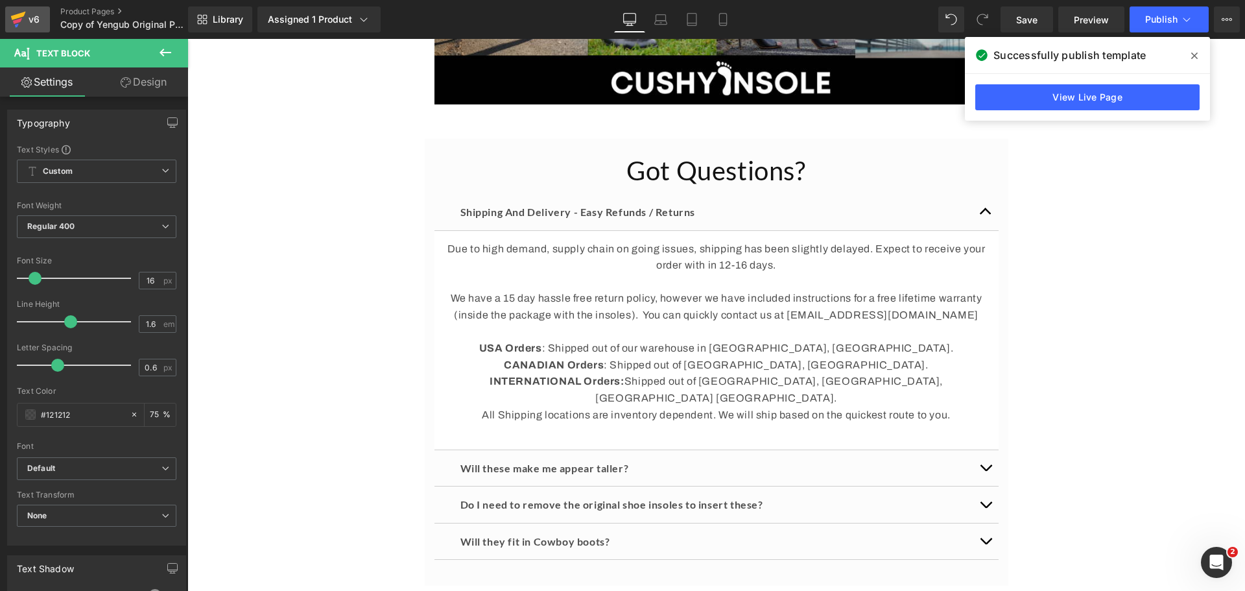
click at [14, 21] on icon at bounding box center [17, 21] width 9 height 6
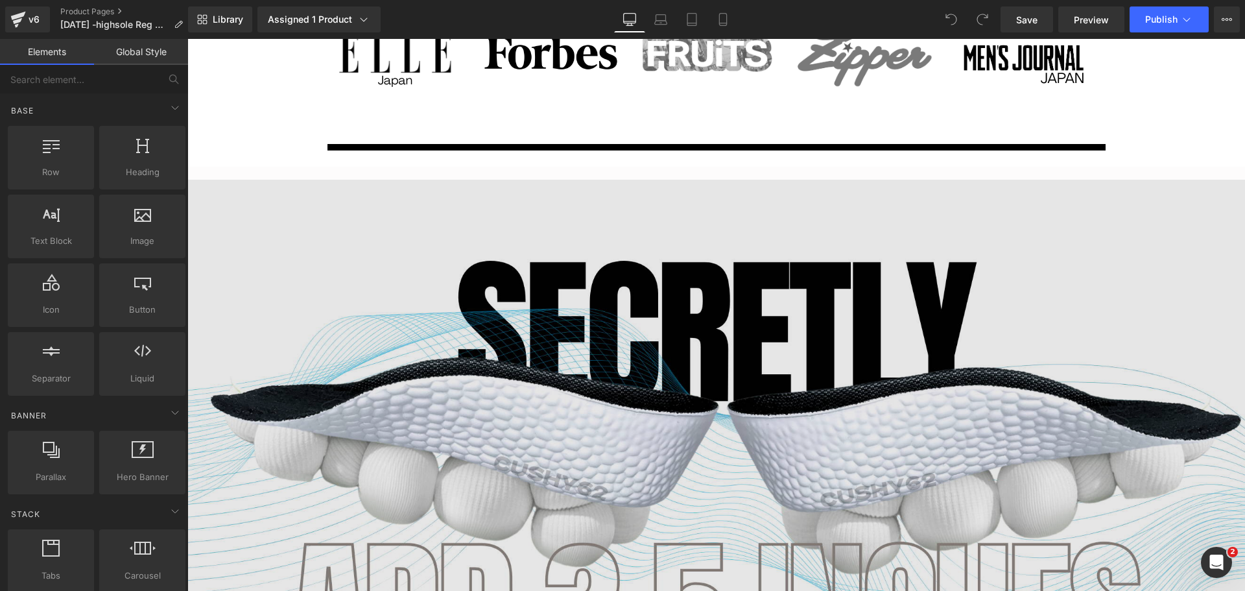
scroll to position [1750, 0]
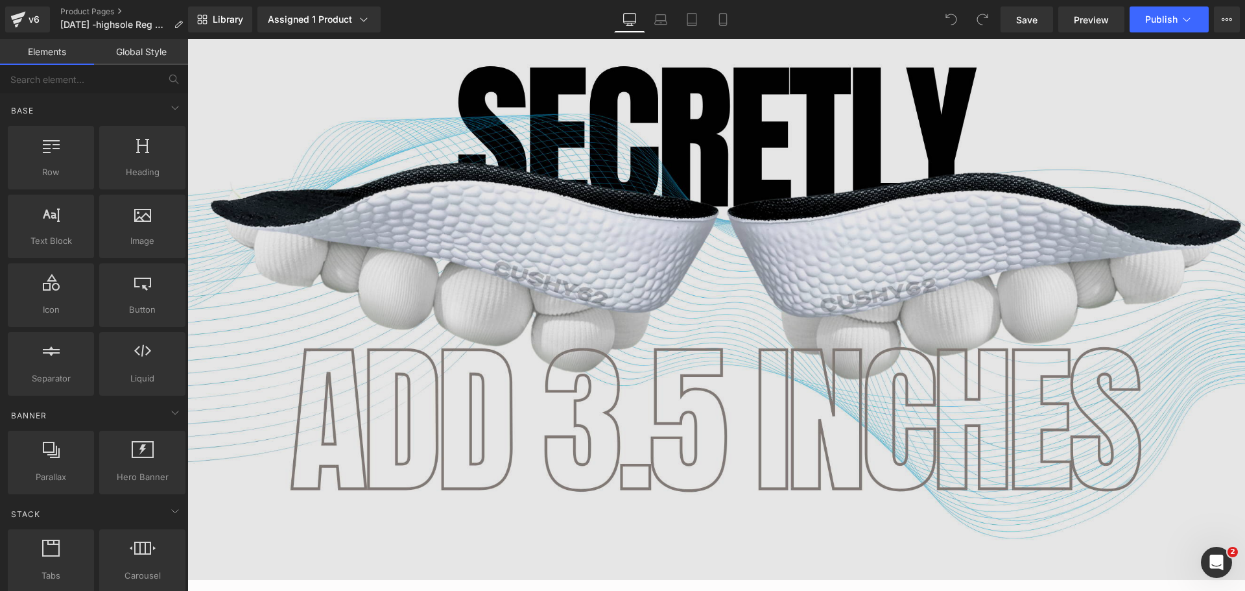
click at [628, 267] on img at bounding box center [715, 282] width 1057 height 594
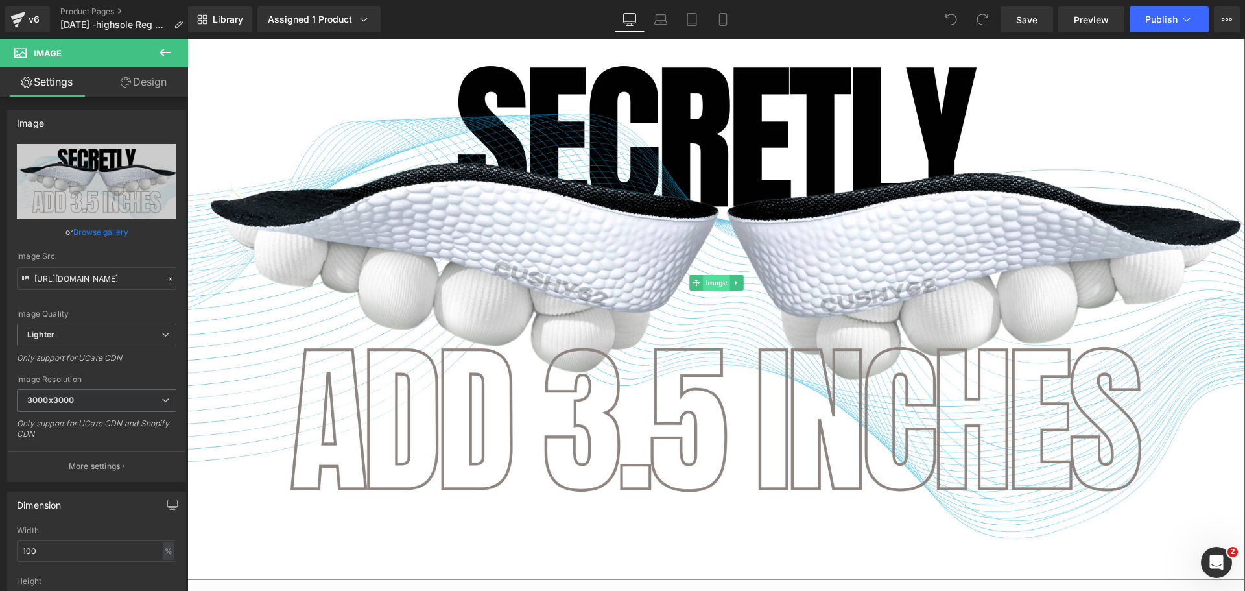
click at [722, 275] on span "Image" at bounding box center [716, 283] width 27 height 16
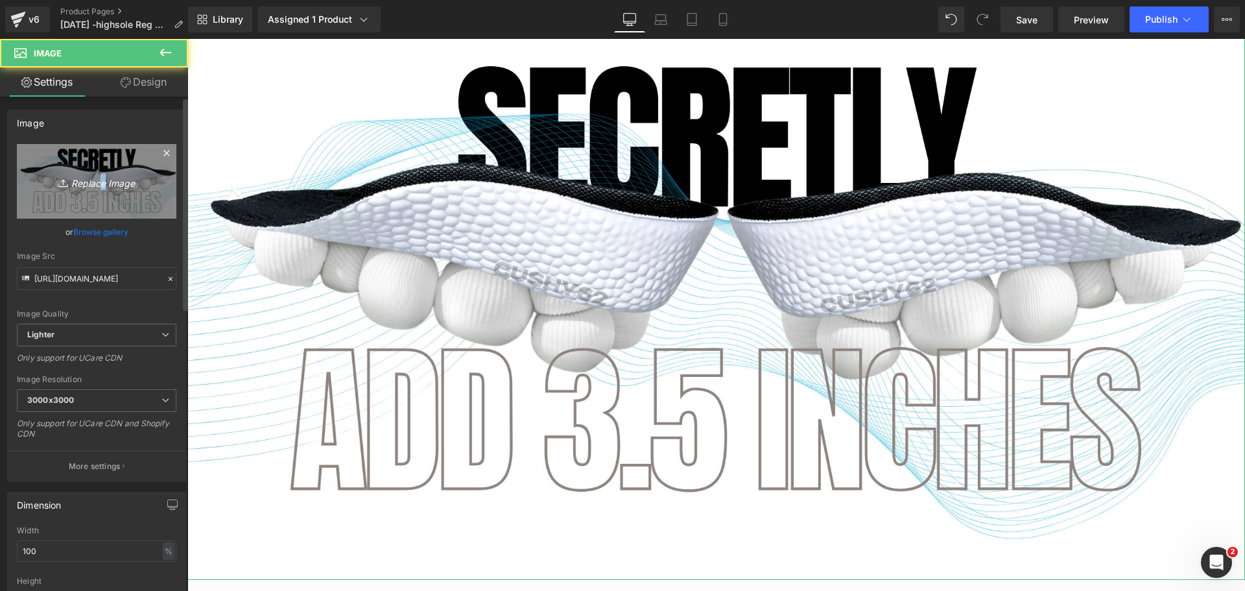
click at [97, 183] on icon "Replace Image" at bounding box center [97, 181] width 104 height 16
type input "C:\fakepath\4.png"
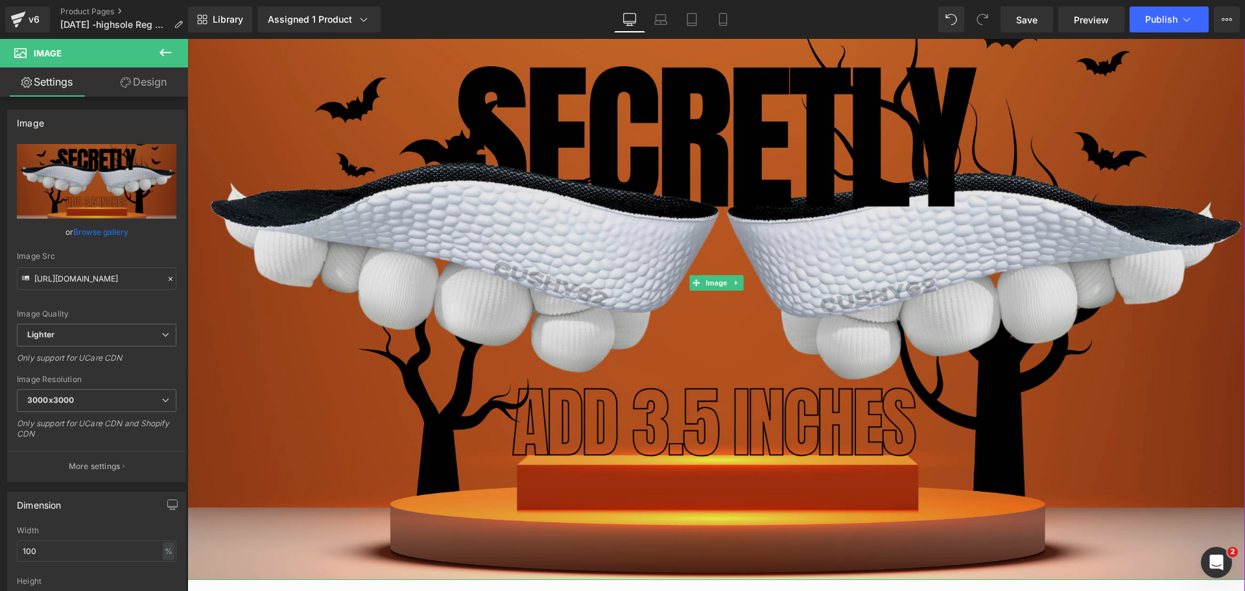
scroll to position [1556, 0]
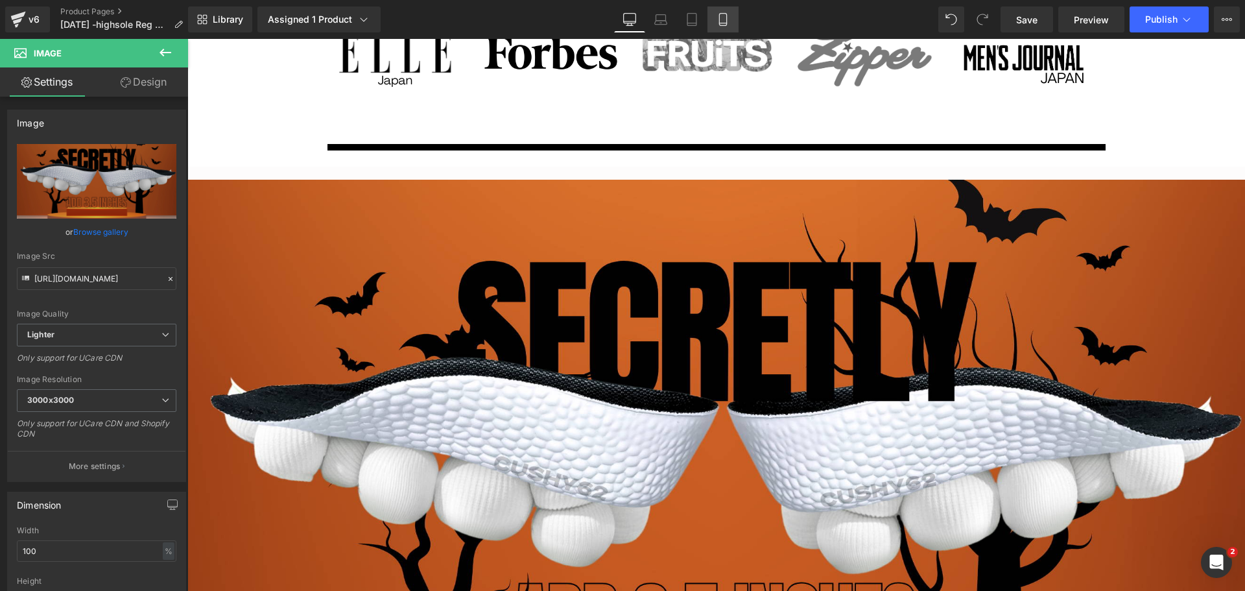
click at [729, 22] on icon at bounding box center [722, 19] width 13 height 13
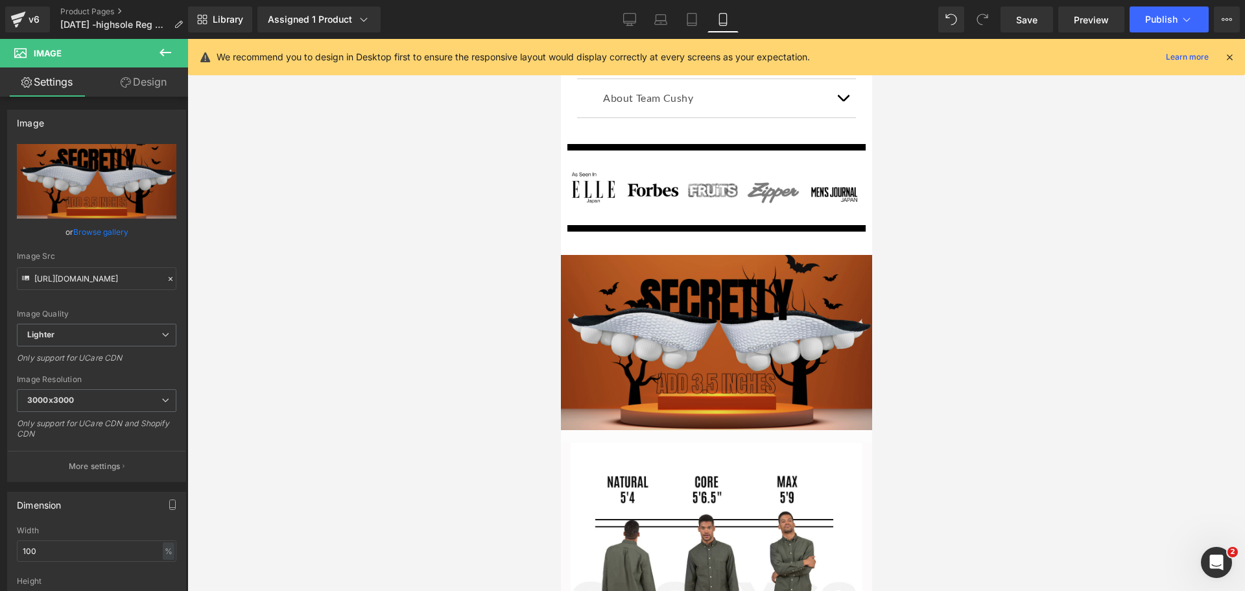
scroll to position [1794, 0]
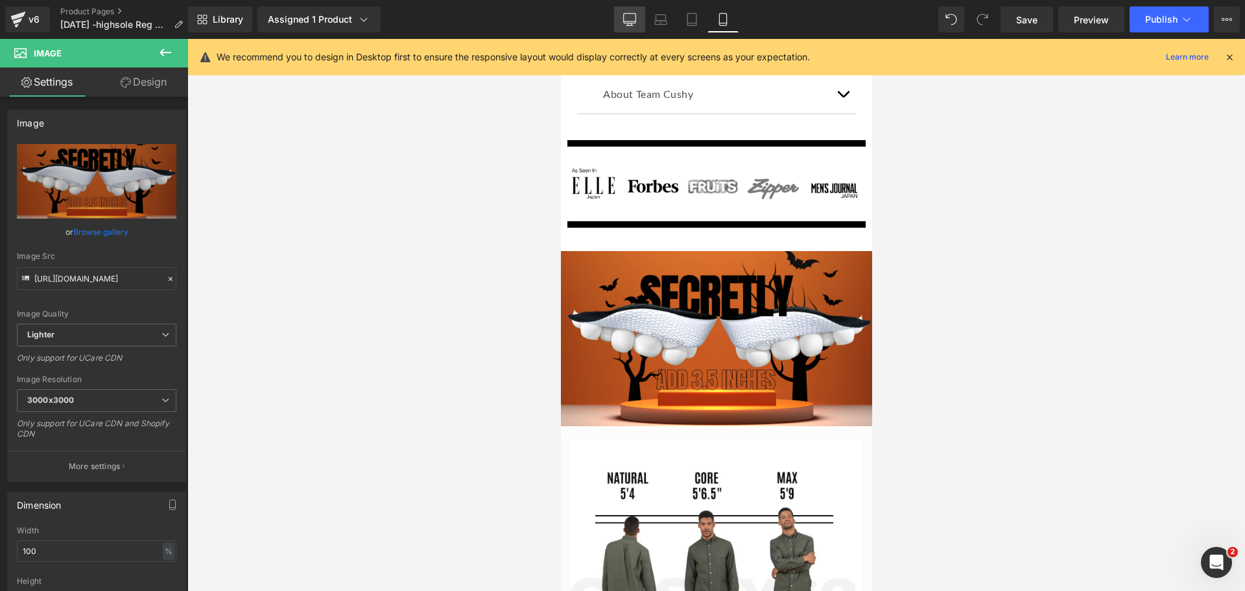
click at [624, 13] on icon at bounding box center [629, 19] width 13 height 13
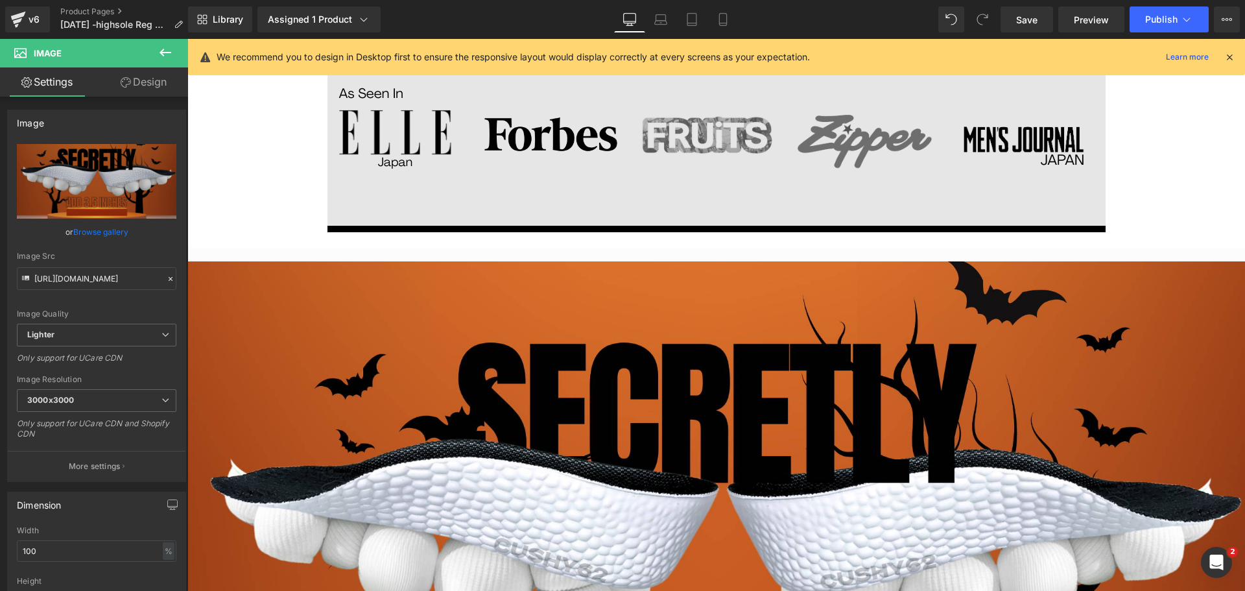
scroll to position [1473, 0]
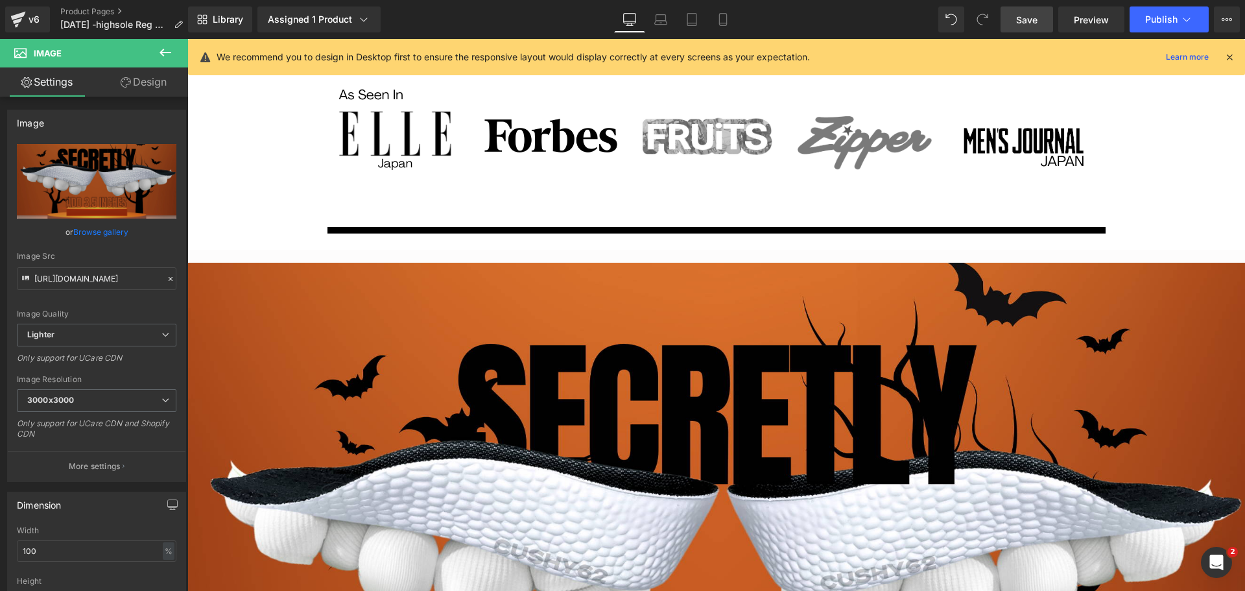
drag, startPoint x: 1020, startPoint y: 10, endPoint x: 873, endPoint y: 161, distance: 210.9
click at [1020, 10] on link "Save" at bounding box center [1026, 19] width 53 height 26
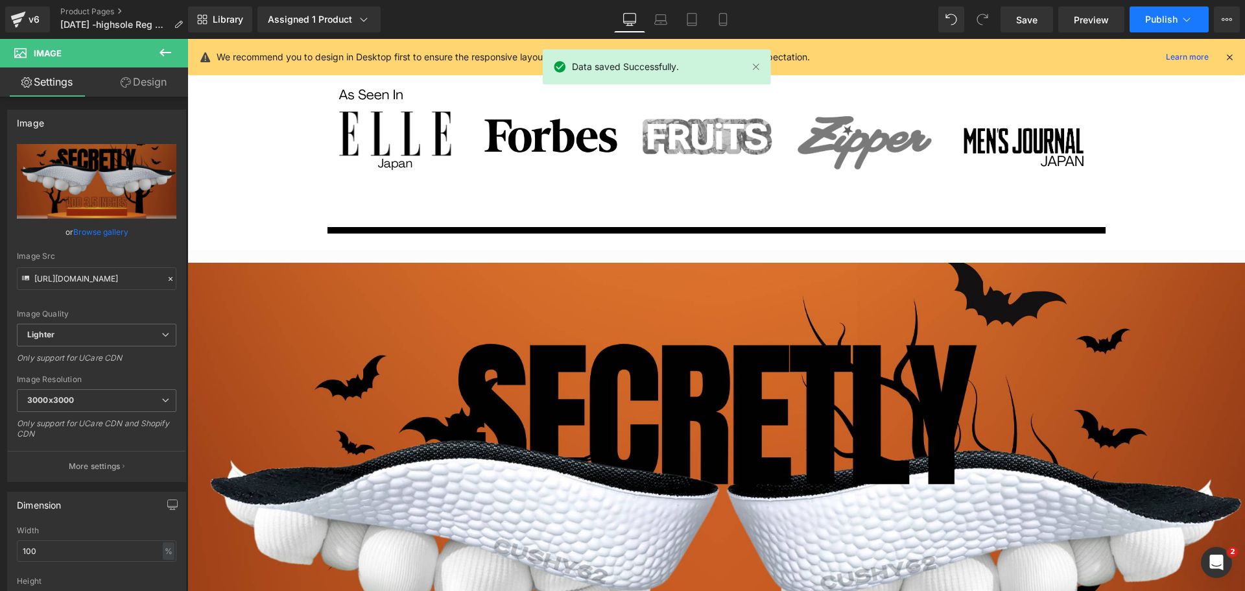
click at [1185, 13] on icon at bounding box center [1186, 19] width 13 height 13
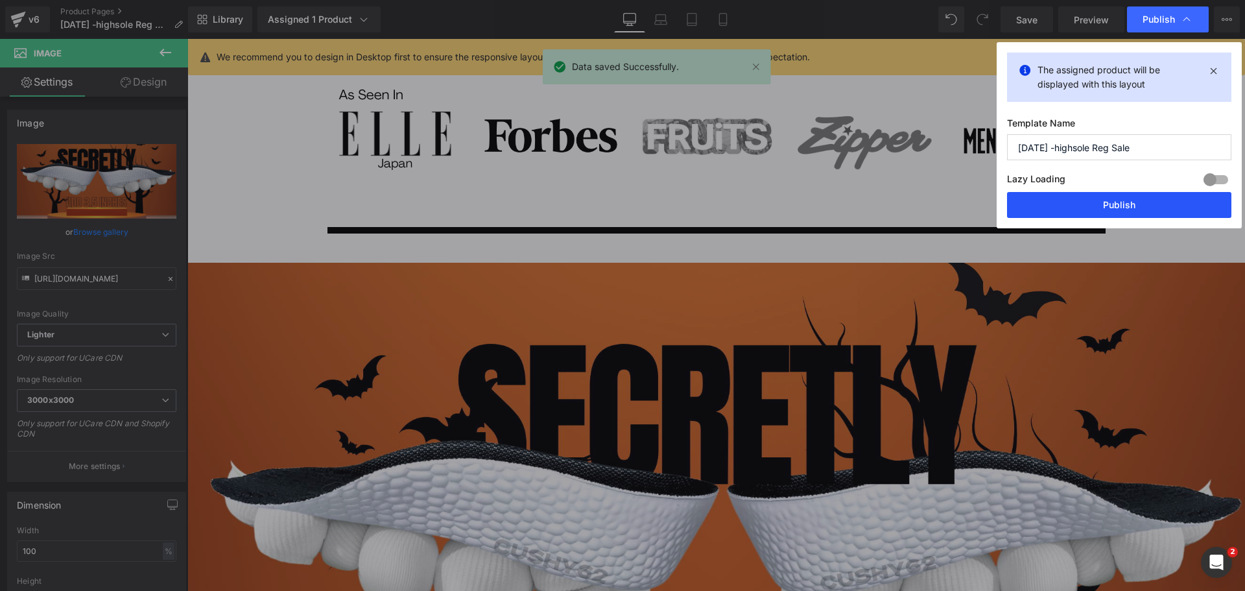
drag, startPoint x: 935, startPoint y: 163, endPoint x: 1122, endPoint y: 202, distance: 191.3
click at [1122, 202] on button "Publish" at bounding box center [1119, 205] width 224 height 26
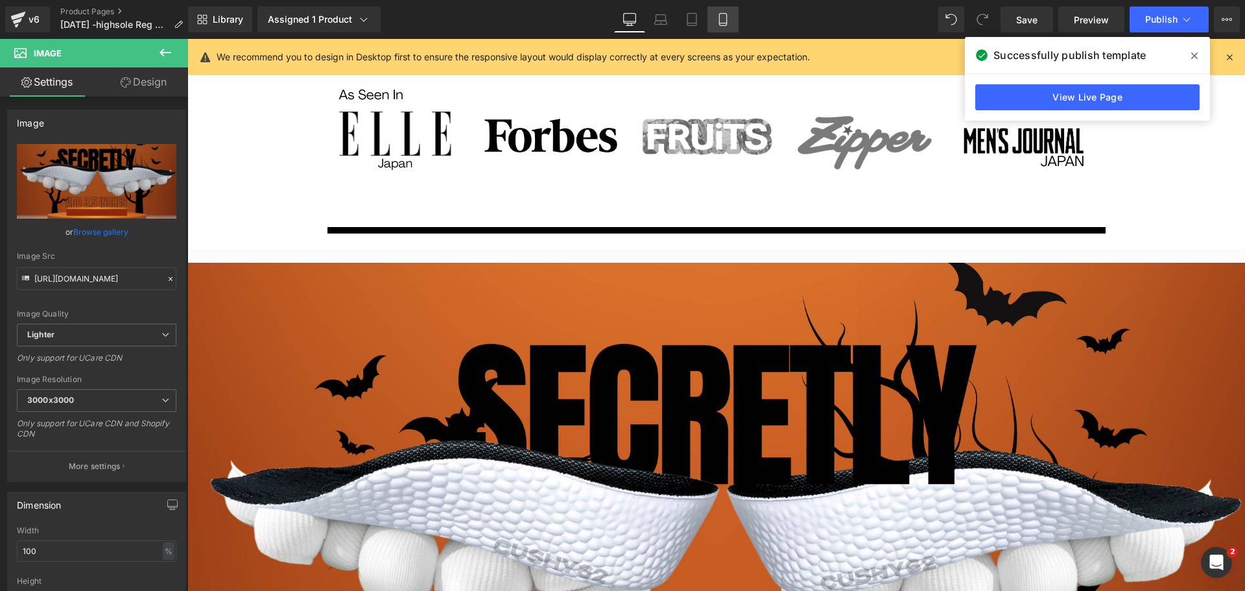
click at [725, 16] on icon at bounding box center [722, 19] width 13 height 13
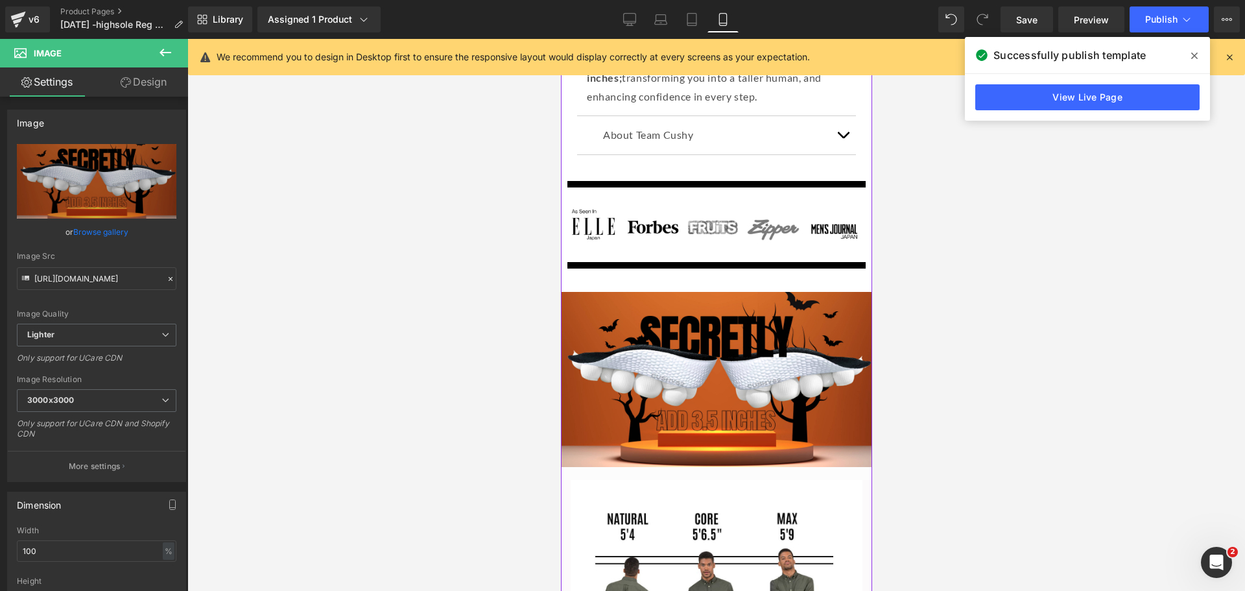
scroll to position [1750, 0]
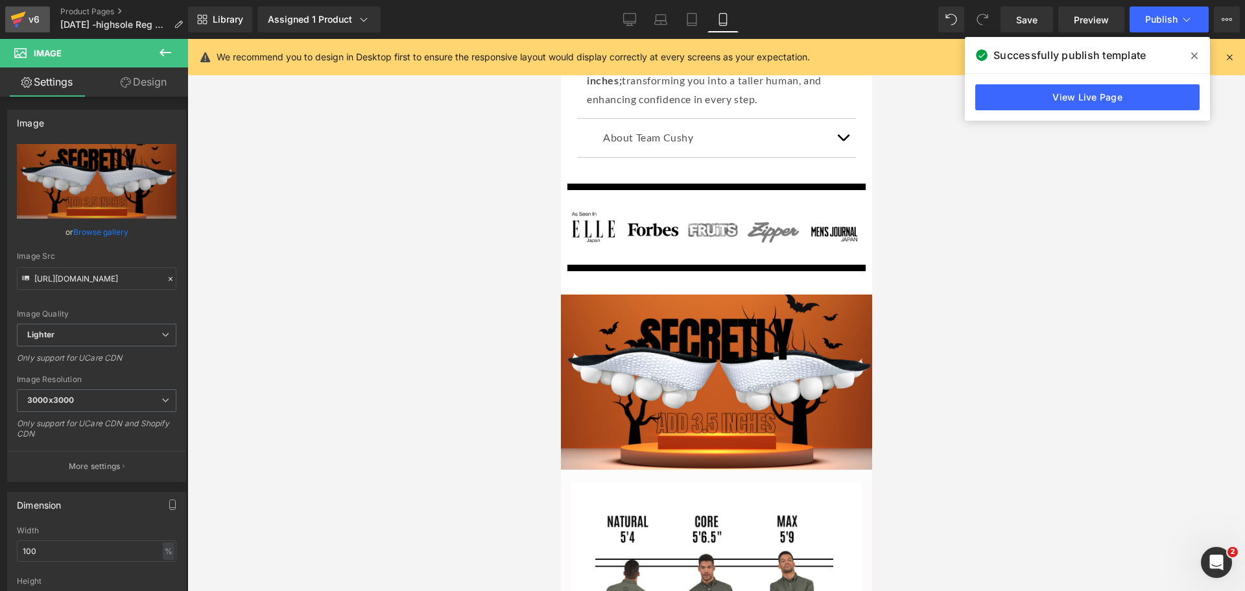
click at [18, 19] on icon at bounding box center [17, 21] width 9 height 6
